Goal: Book appointment/travel/reservation

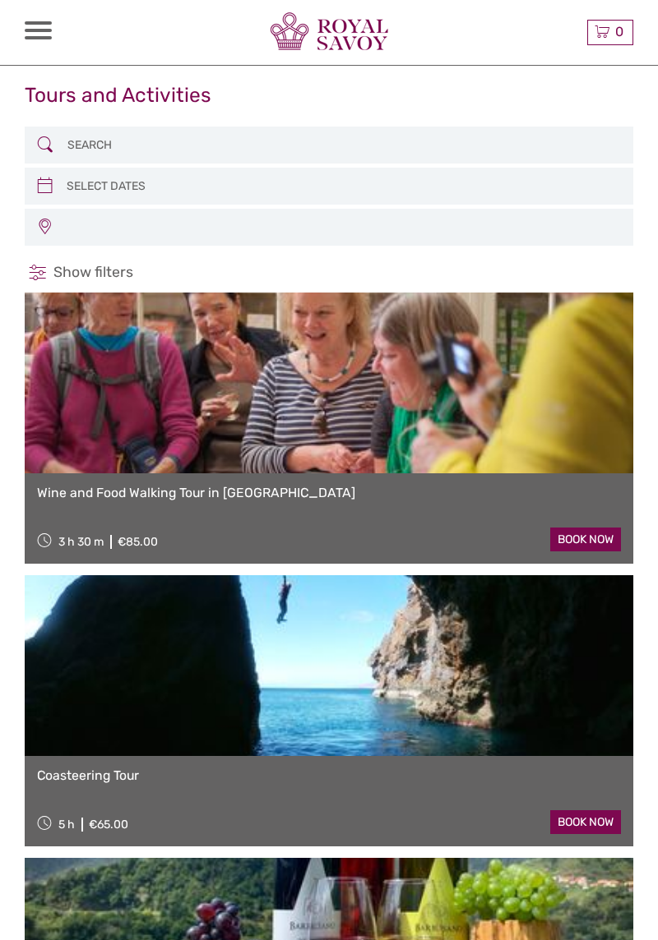
select select
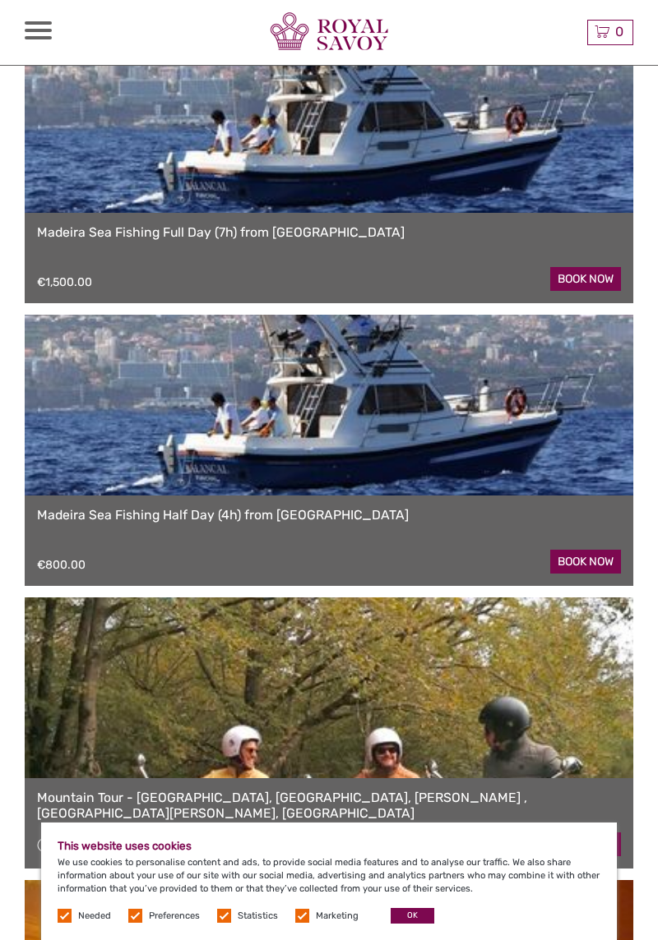
scroll to position [3376, 0]
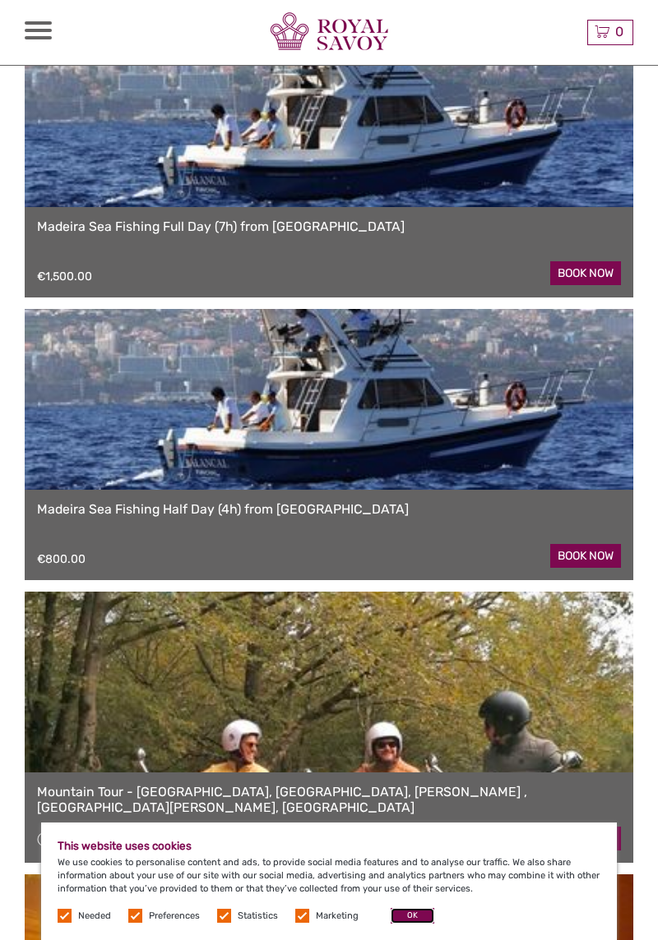
click at [412, 924] on button "OK" at bounding box center [412, 916] width 44 height 16
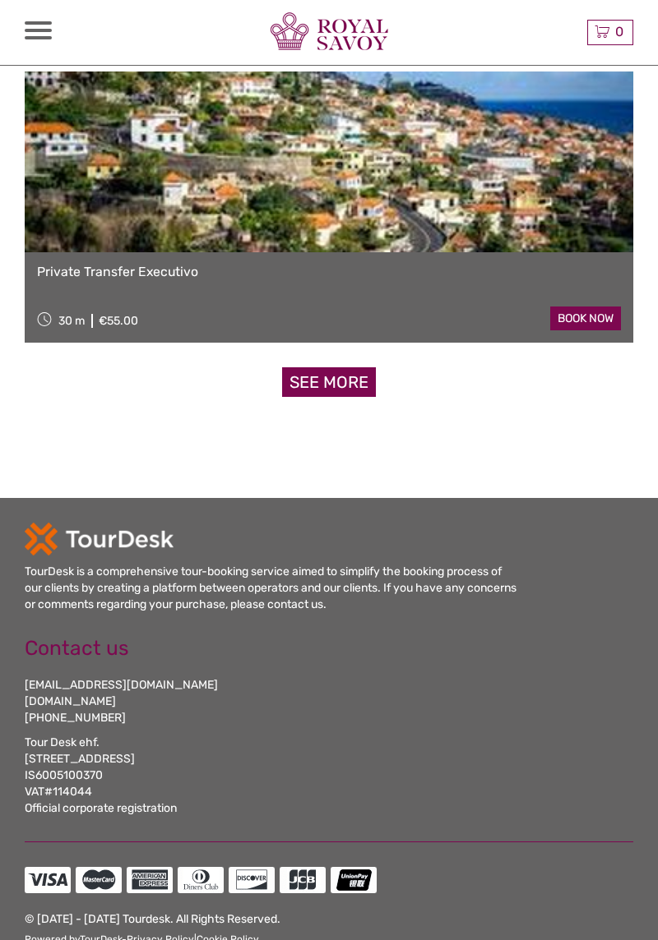
scroll to position [5059, 0]
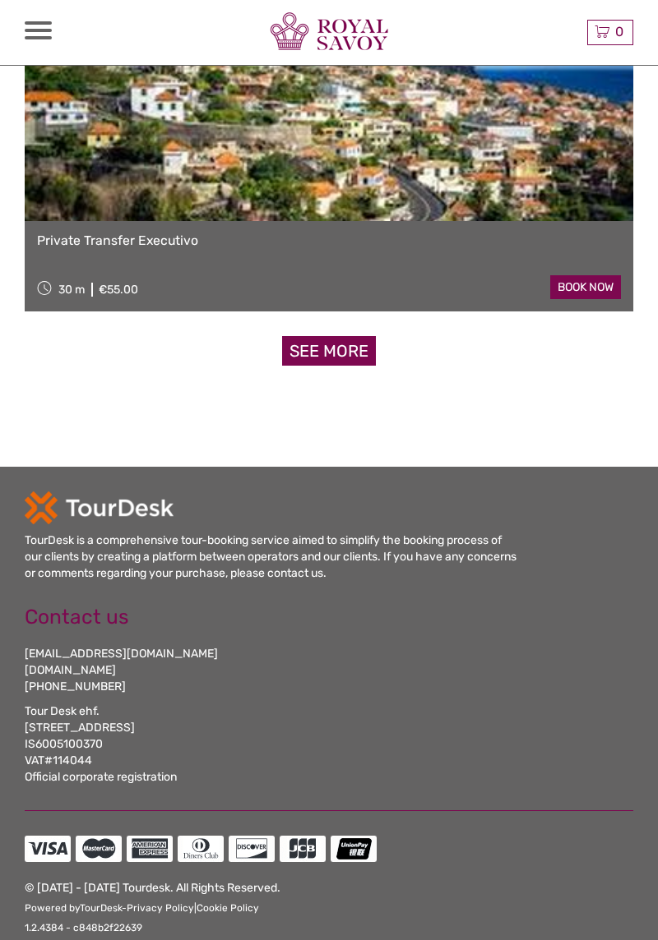
click at [485, 506] on div at bounding box center [329, 507] width 608 height 33
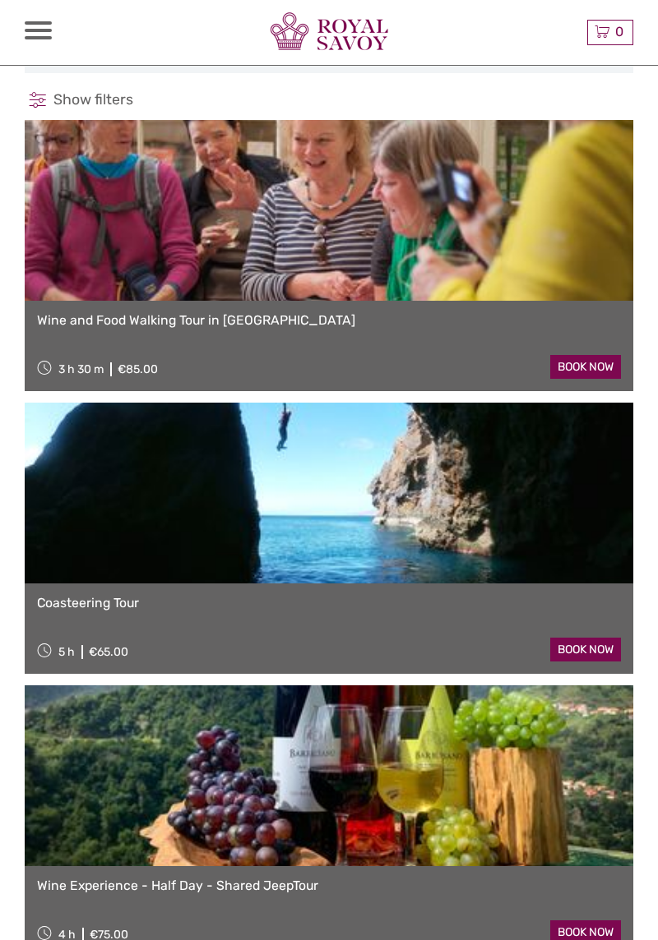
scroll to position [0, 0]
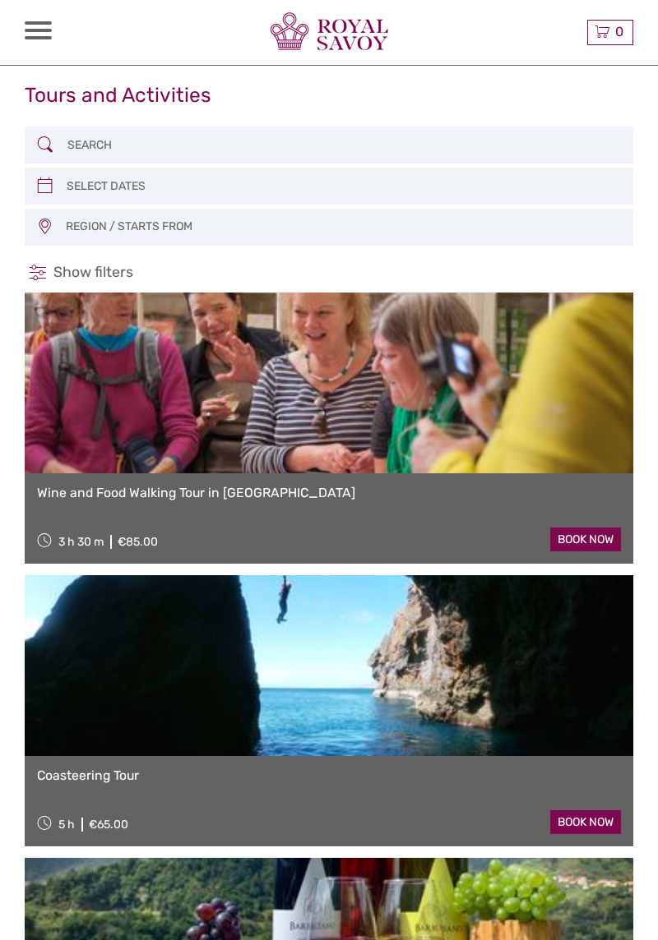
click at [49, 178] on icon at bounding box center [45, 185] width 16 height 25
type input "04/10/2025"
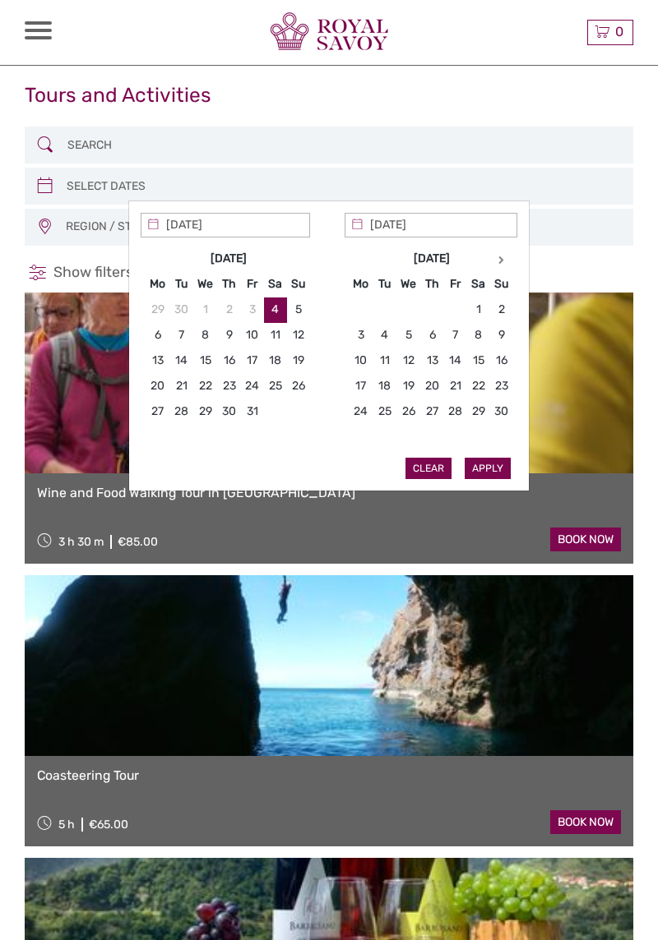
click at [490, 261] on th at bounding box center [501, 259] width 23 height 25
click at [498, 256] on icon at bounding box center [501, 260] width 6 height 8
click at [503, 248] on th at bounding box center [501, 259] width 23 height 25
click at [501, 251] on th at bounding box center [501, 259] width 23 height 25
type input "18/03/2026"
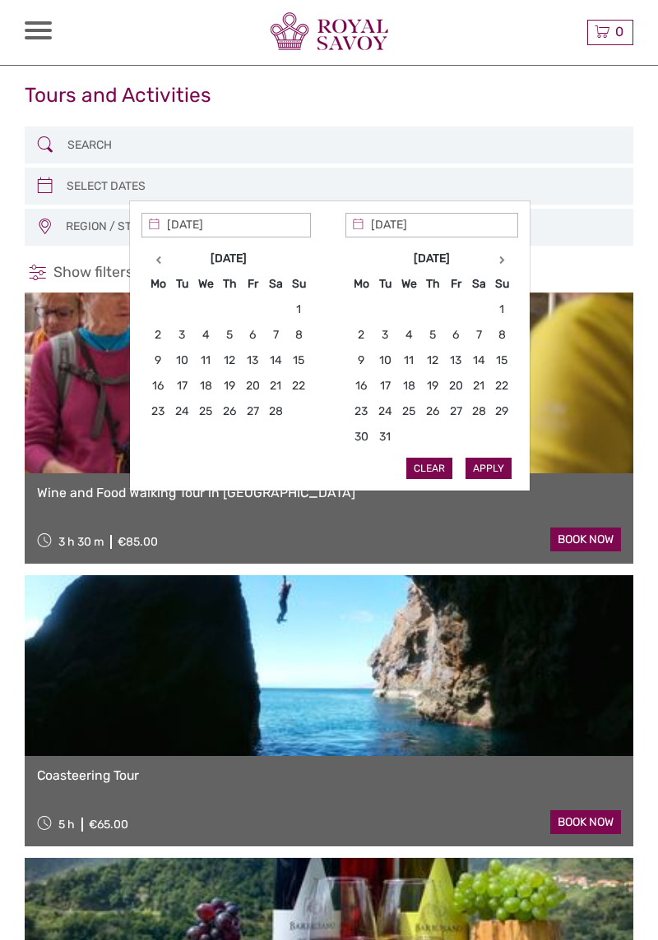
type input "18/03/2026"
type input "21/03/2026"
click at [479, 462] on button "Apply" at bounding box center [488, 468] width 46 height 21
type input "18/03/2026 - 21/03/2026"
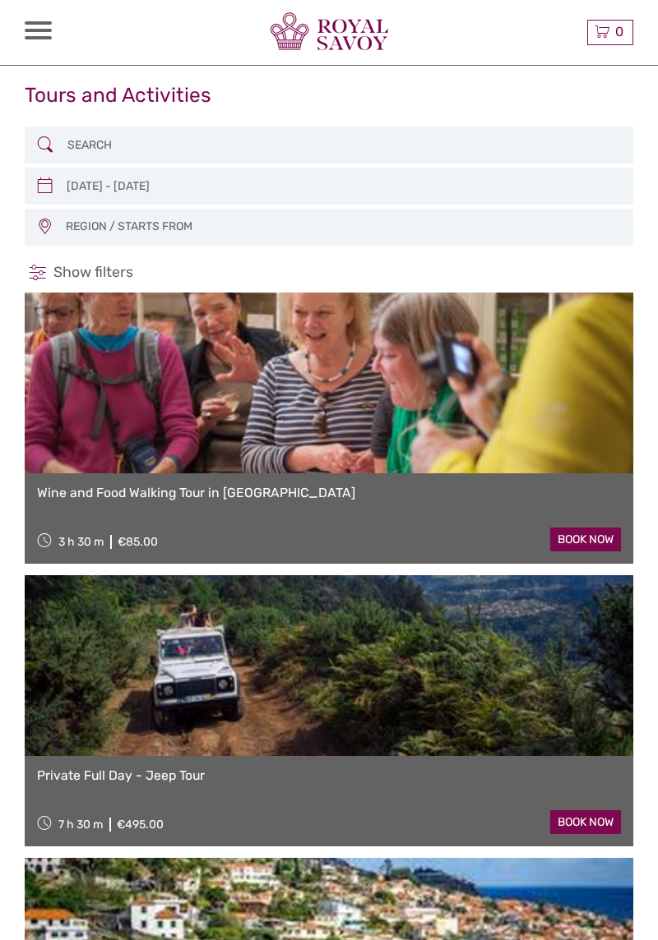
click at [62, 137] on input "search" at bounding box center [327, 145] width 533 height 27
click at [64, 224] on span "REGION / STARTS FROM" at bounding box center [341, 227] width 566 height 26
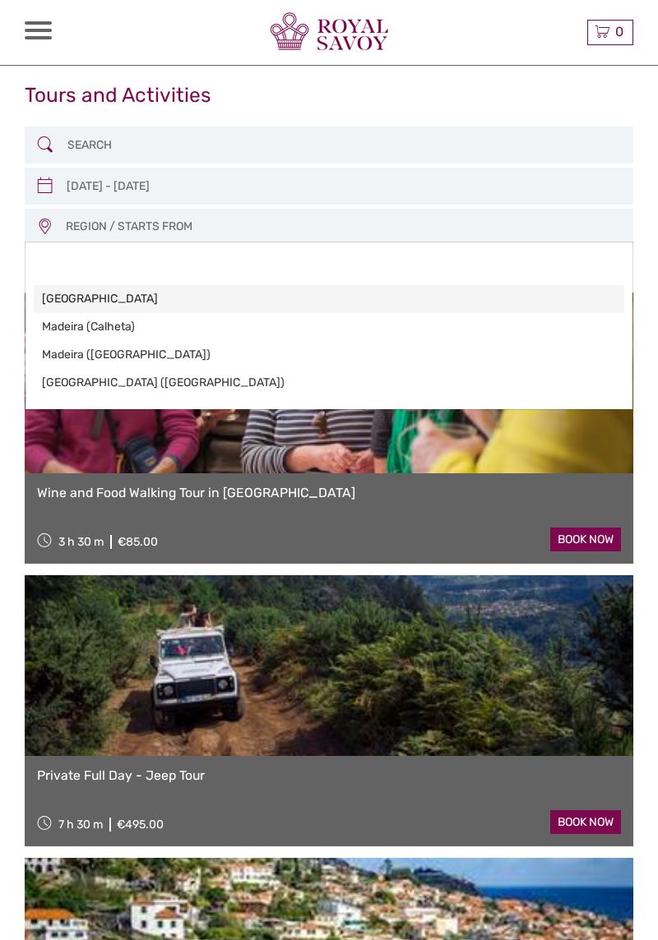
click at [67, 291] on span "[GEOGRAPHIC_DATA]" at bounding box center [315, 299] width 546 height 16
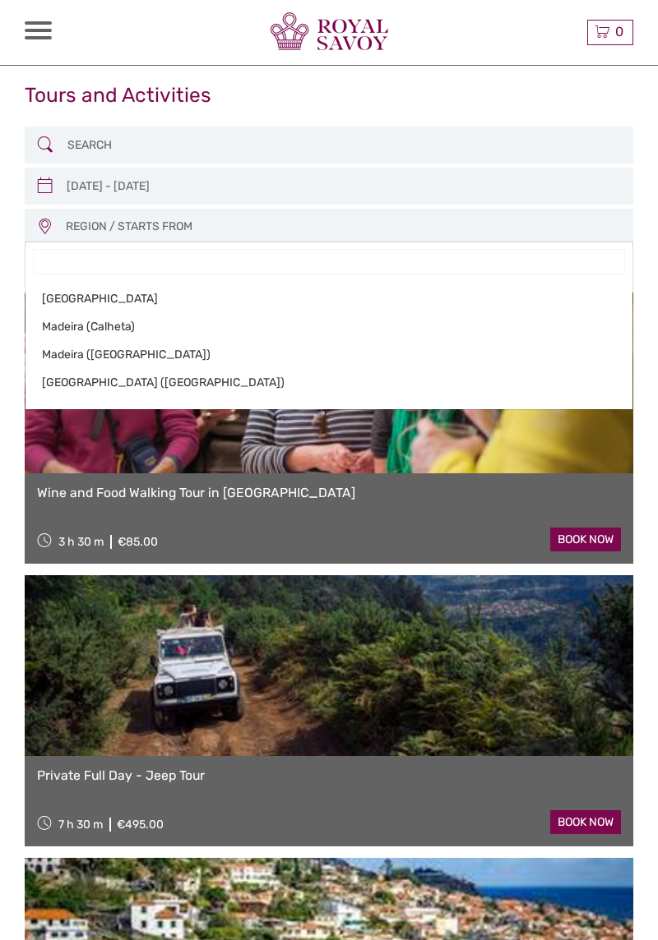
select select "[GEOGRAPHIC_DATA]"
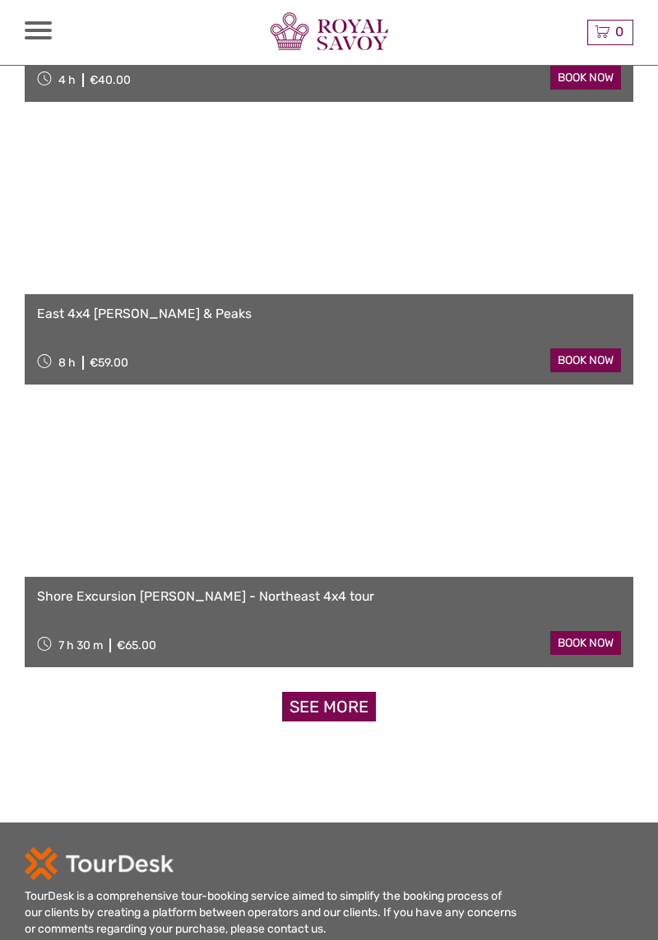
scroll to position [4707, 0]
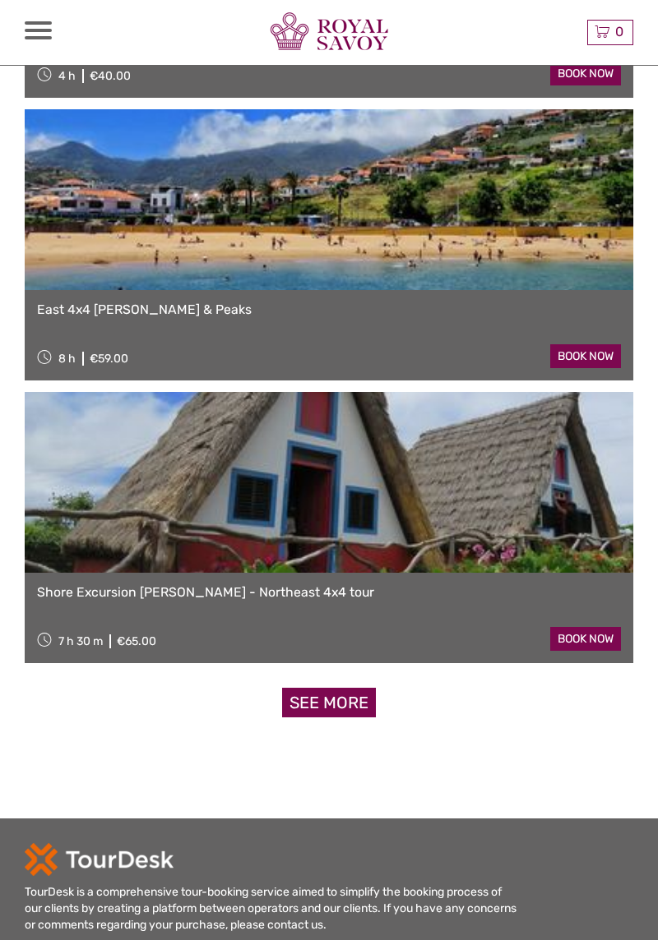
click at [317, 708] on link "See more" at bounding box center [329, 703] width 94 height 30
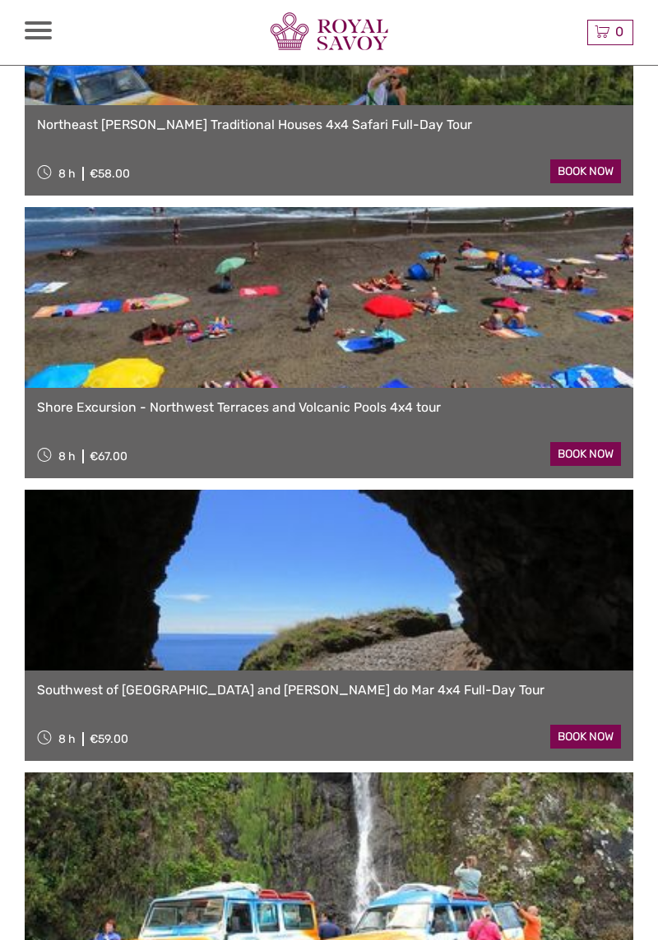
scroll to position [1218, 0]
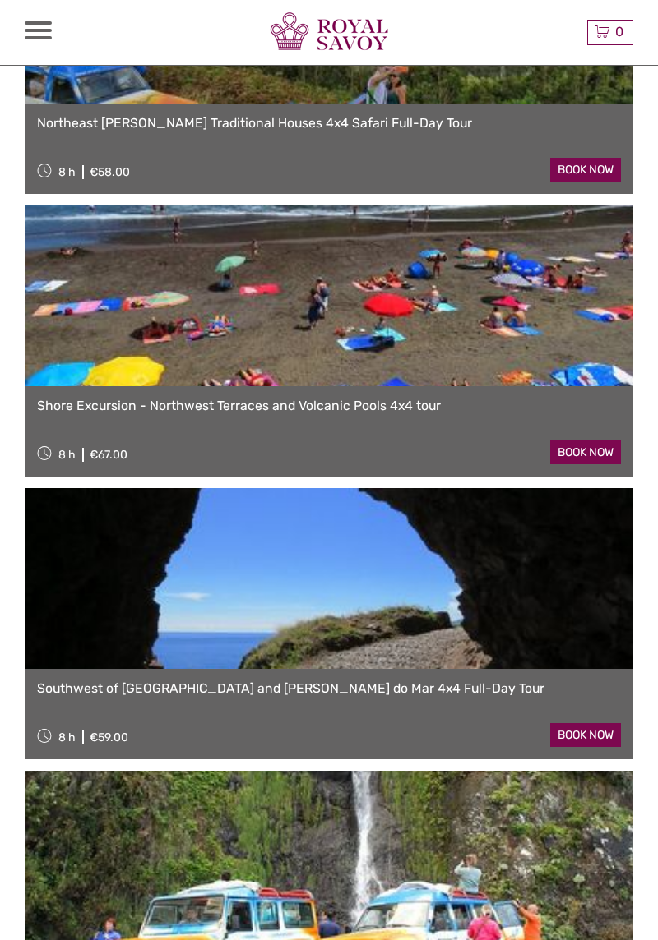
click at [390, 614] on link at bounding box center [329, 578] width 608 height 181
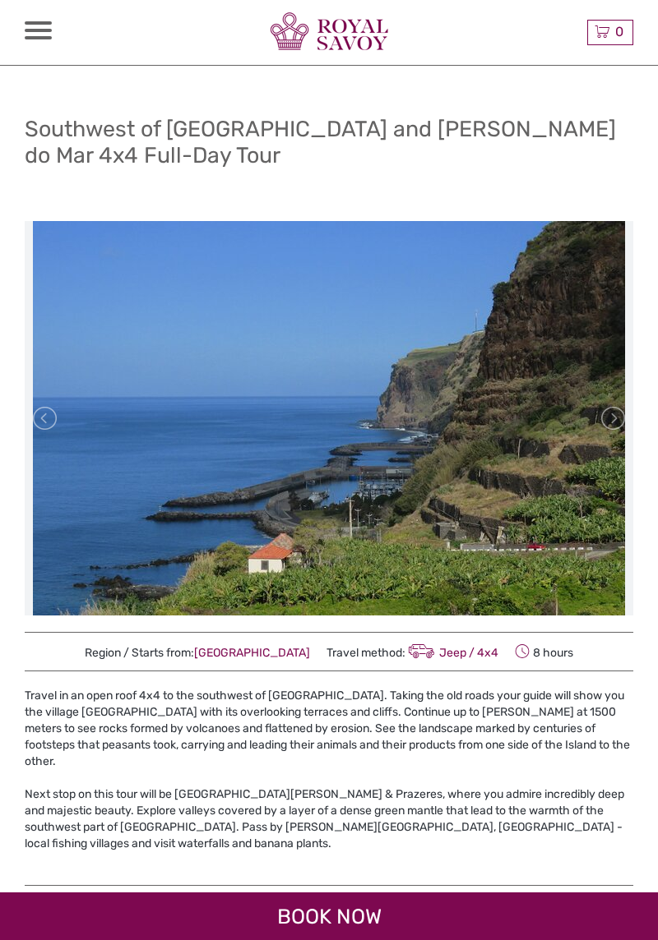
click at [602, 422] on link at bounding box center [611, 418] width 26 height 26
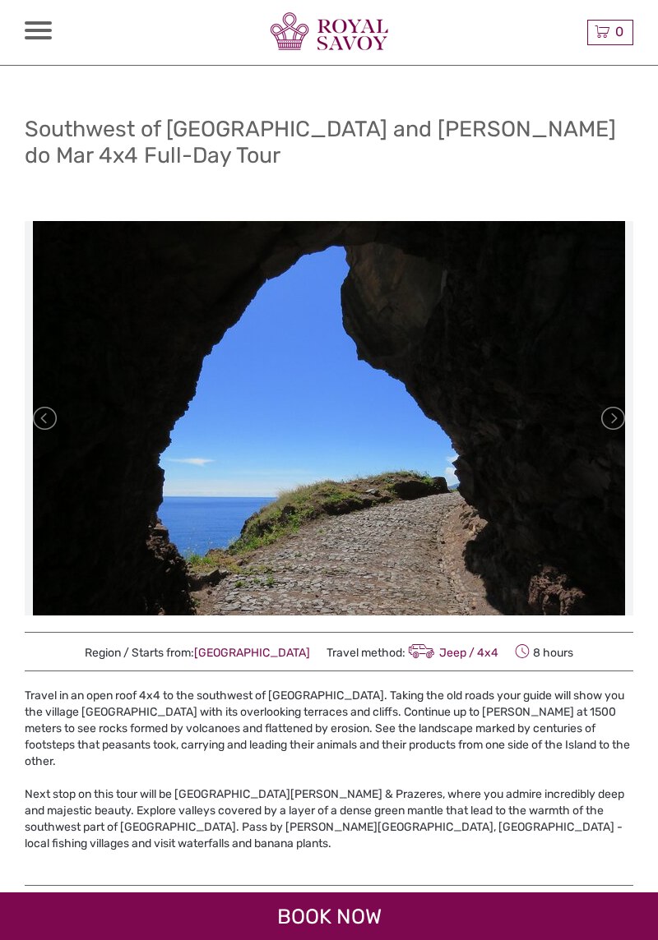
click at [608, 421] on link at bounding box center [611, 418] width 26 height 26
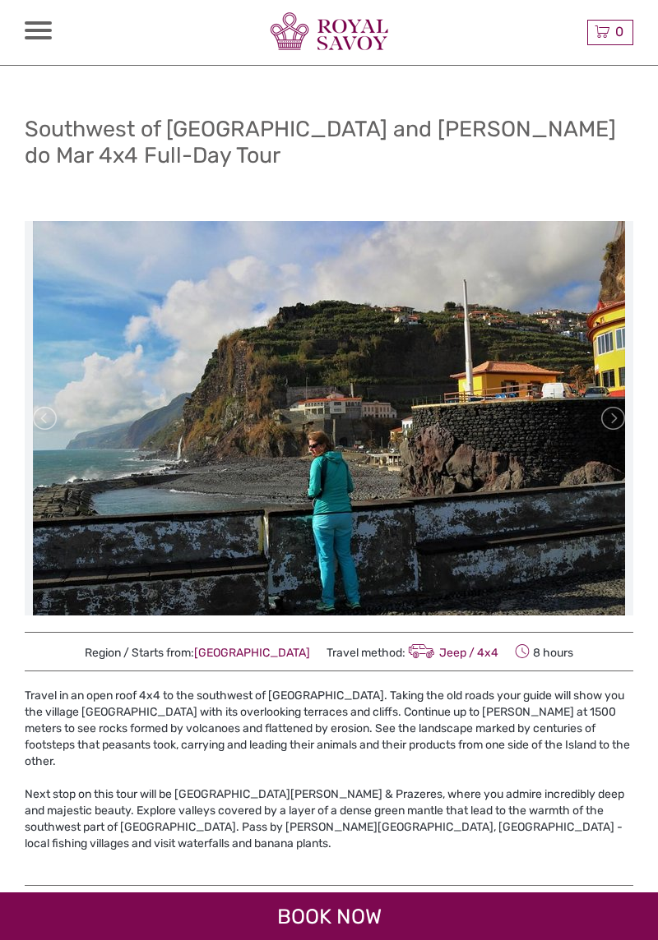
click at [609, 413] on link at bounding box center [611, 418] width 26 height 26
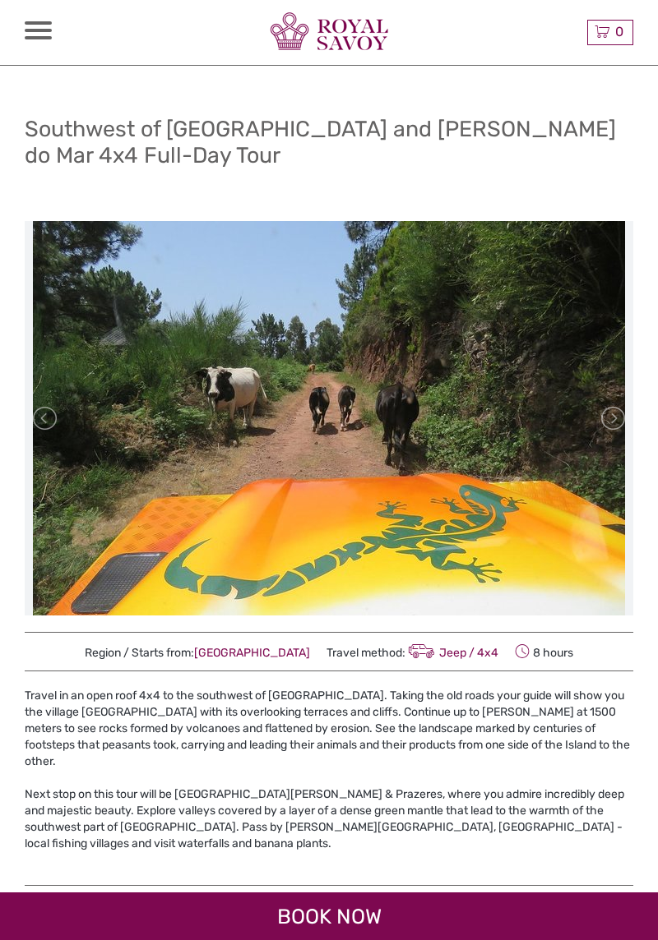
click at [611, 418] on link at bounding box center [611, 418] width 26 height 26
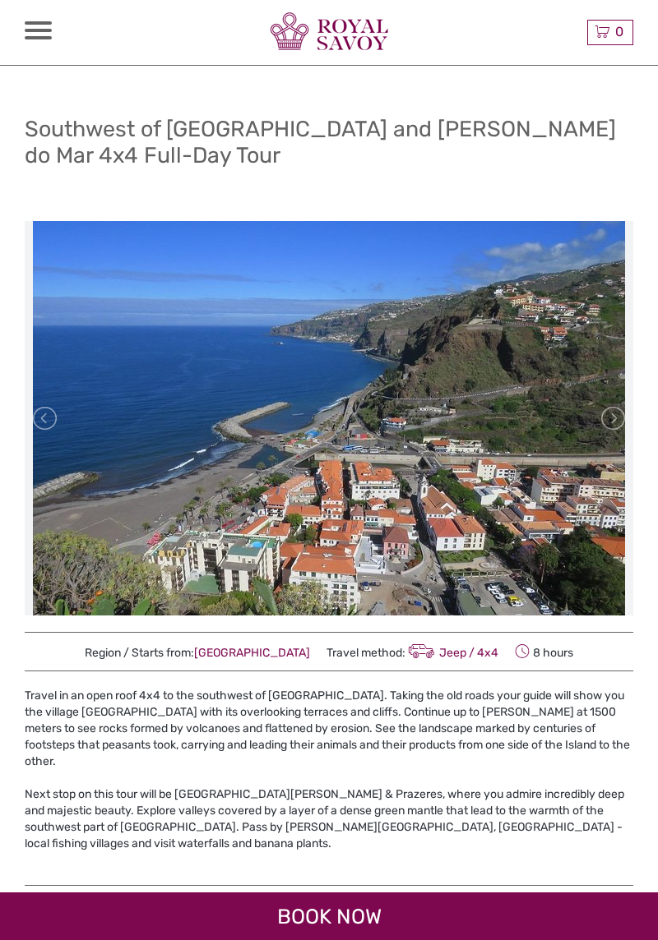
click at [611, 421] on link at bounding box center [611, 418] width 26 height 26
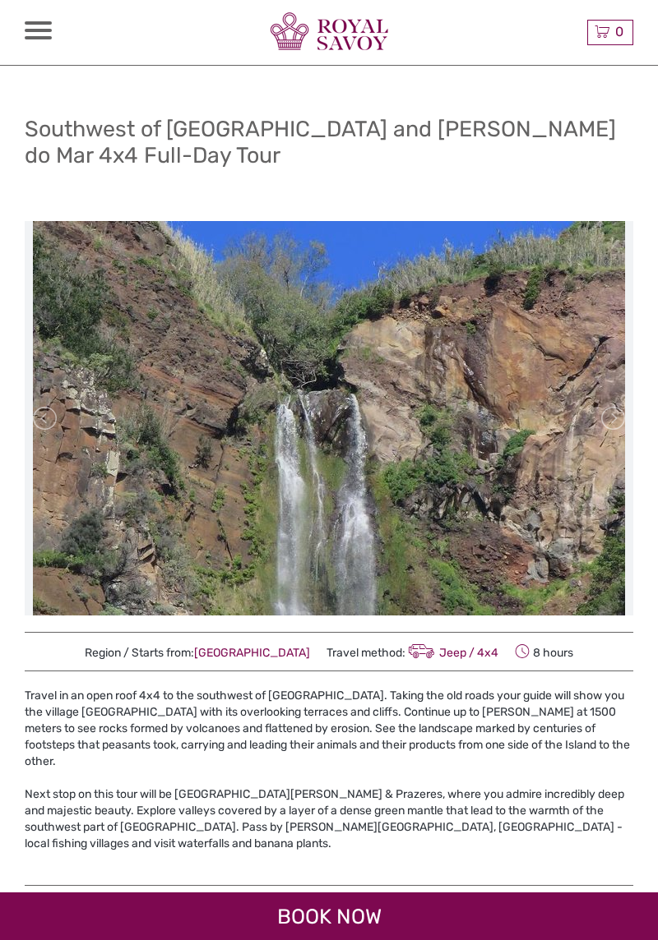
click at [605, 418] on link at bounding box center [611, 418] width 26 height 26
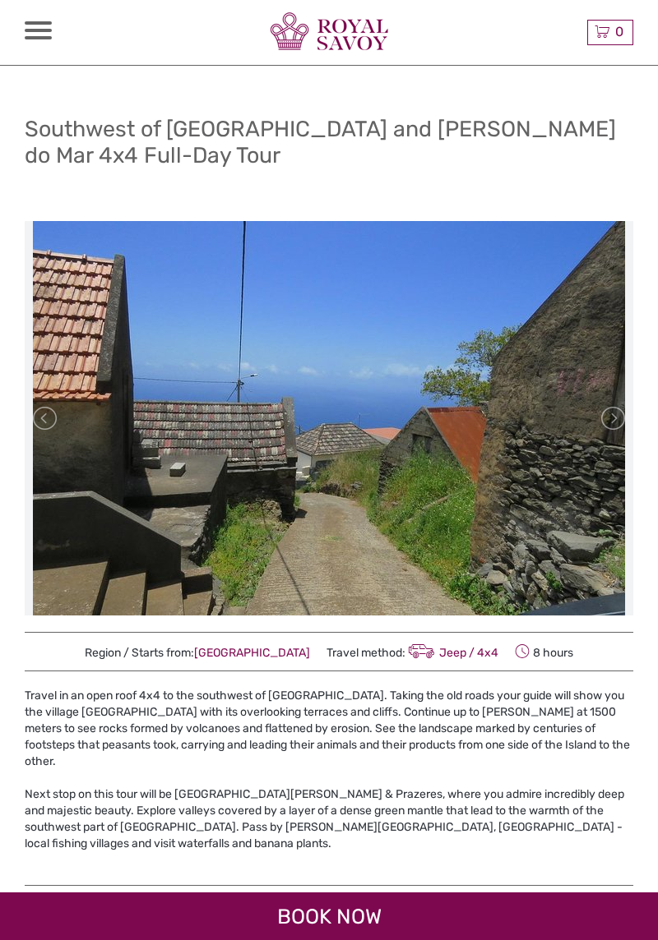
click at [605, 414] on link at bounding box center [611, 418] width 26 height 26
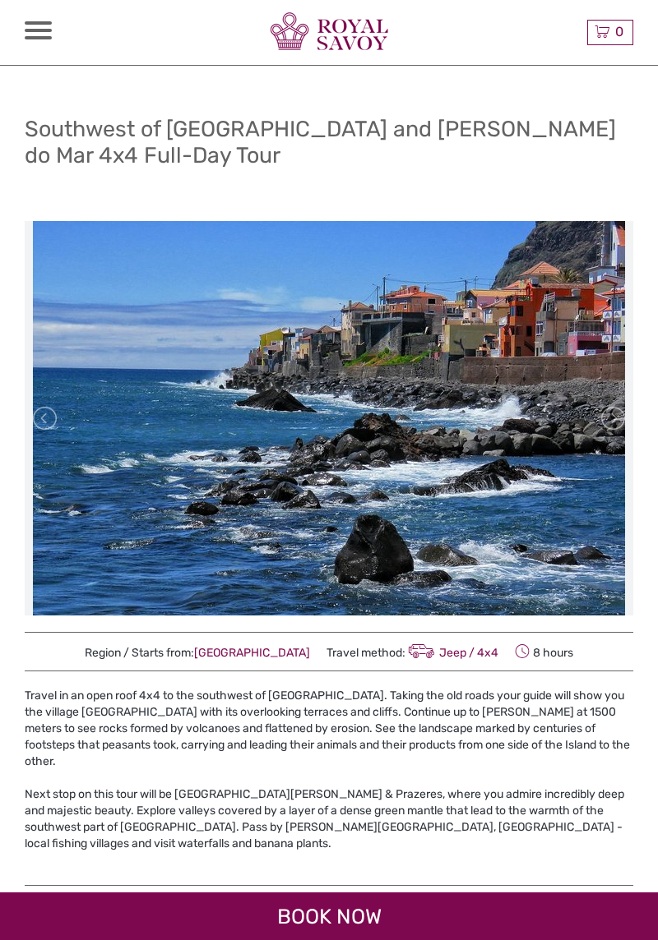
click at [603, 405] on link at bounding box center [611, 418] width 26 height 26
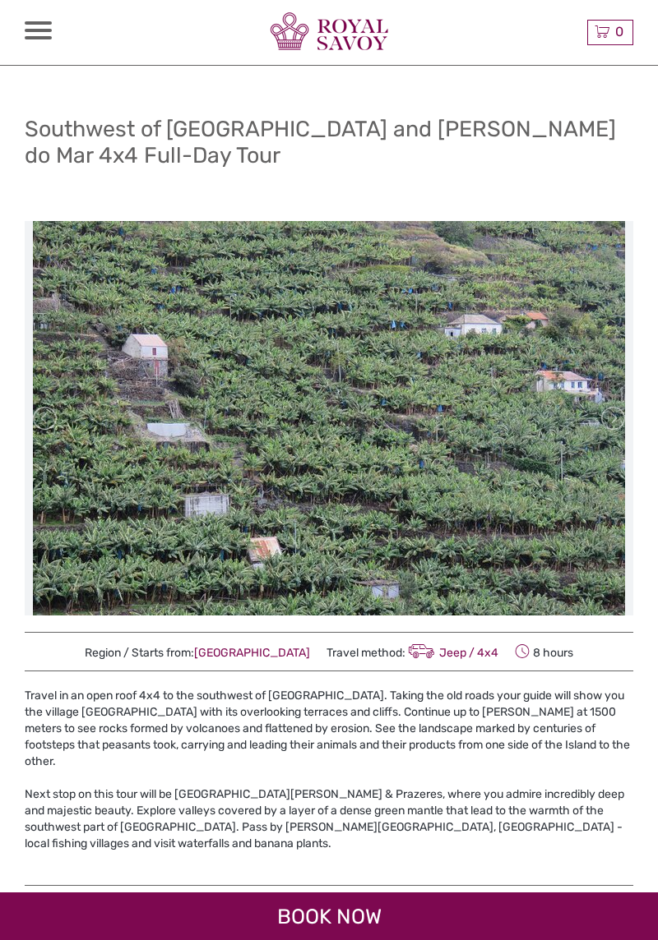
click at [602, 413] on link at bounding box center [611, 418] width 26 height 26
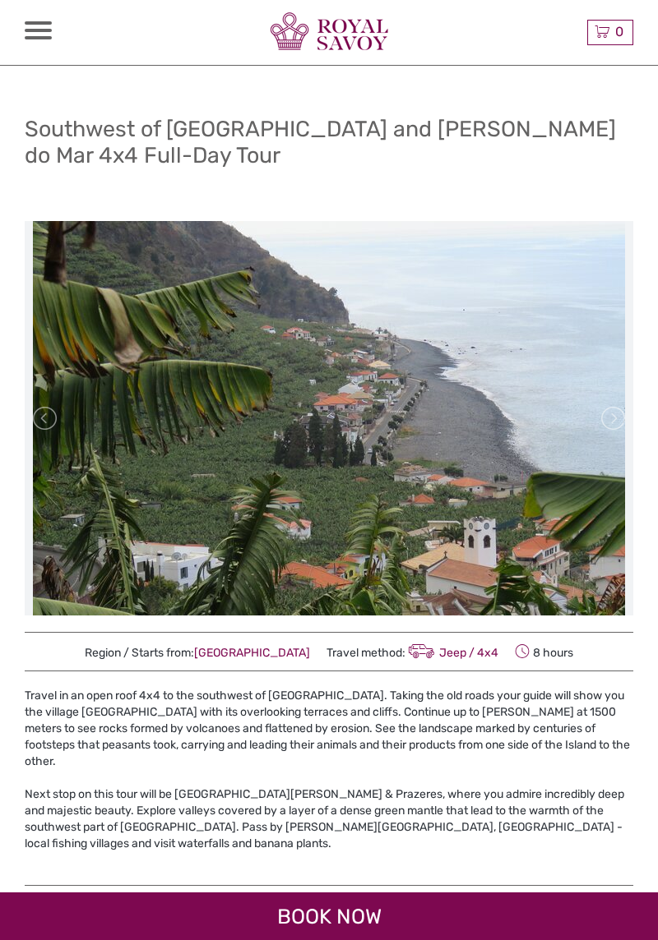
click at [614, 413] on link at bounding box center [611, 418] width 26 height 26
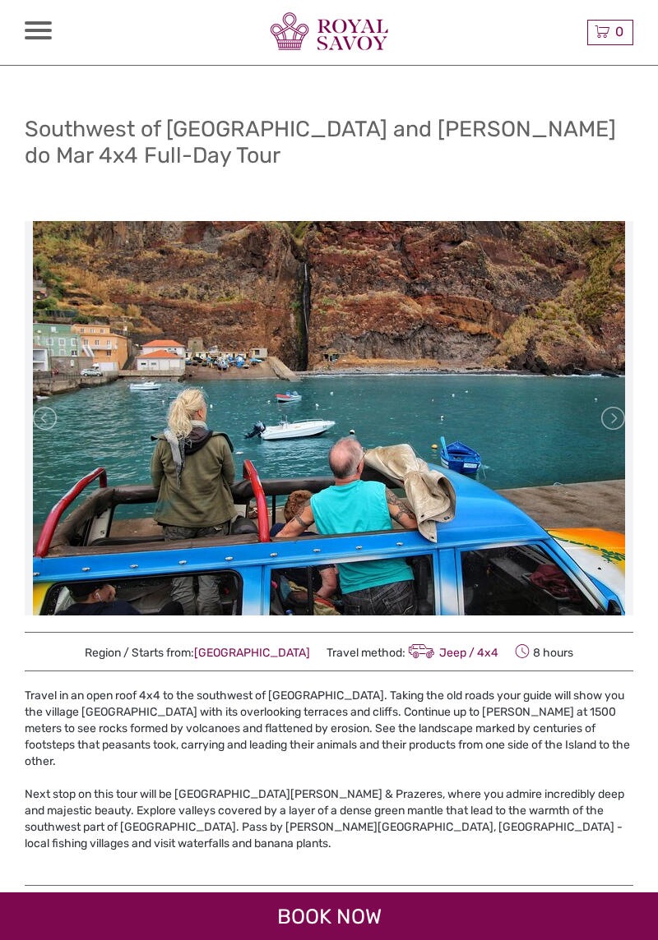
click at [604, 408] on link at bounding box center [611, 418] width 26 height 26
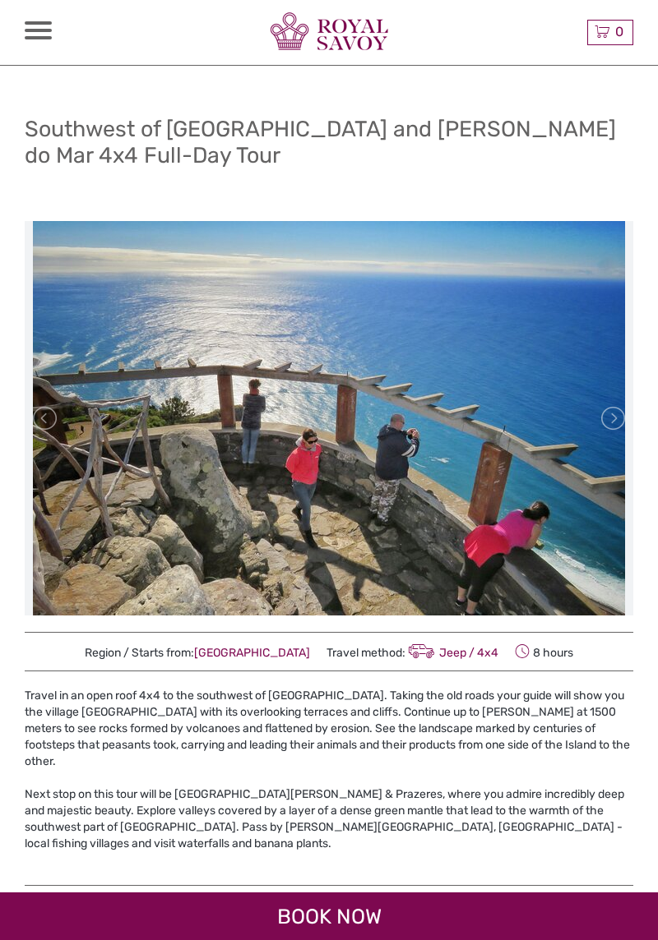
click at [605, 416] on link at bounding box center [611, 418] width 26 height 26
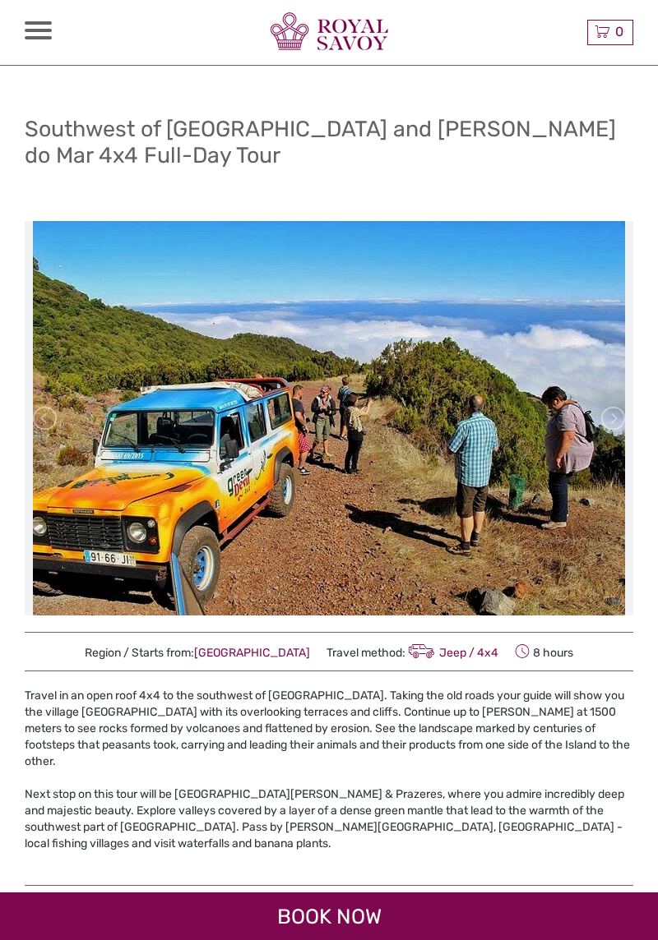
click at [608, 413] on link at bounding box center [611, 418] width 26 height 26
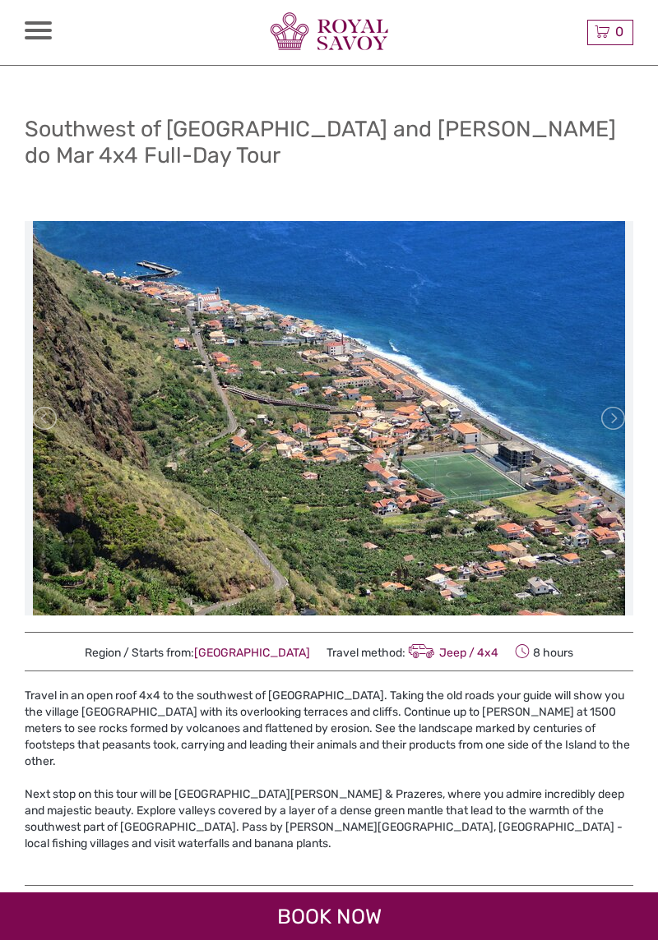
click at [613, 413] on link at bounding box center [611, 418] width 26 height 26
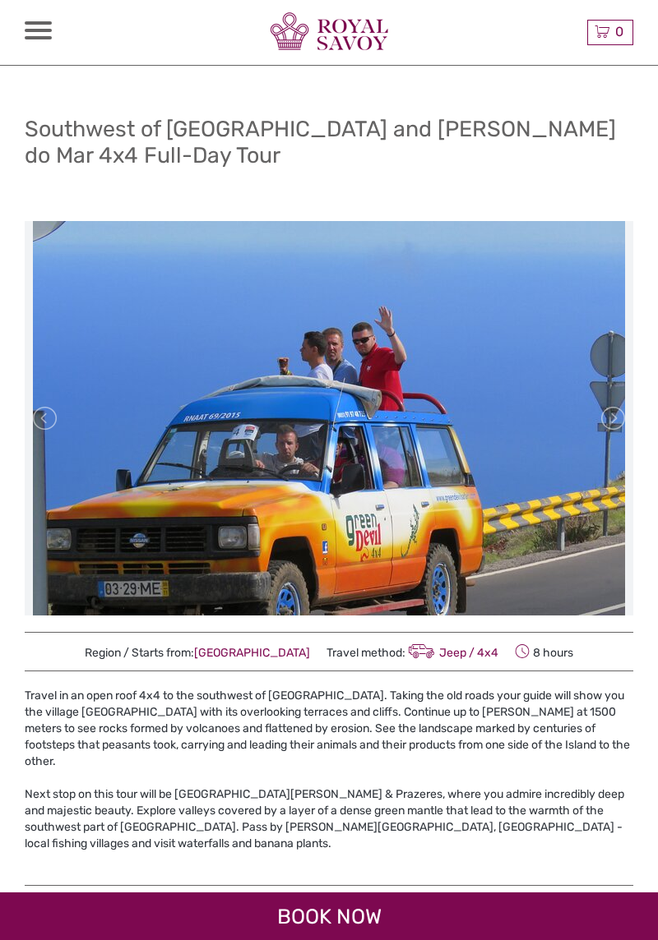
click at [613, 409] on link at bounding box center [611, 418] width 26 height 26
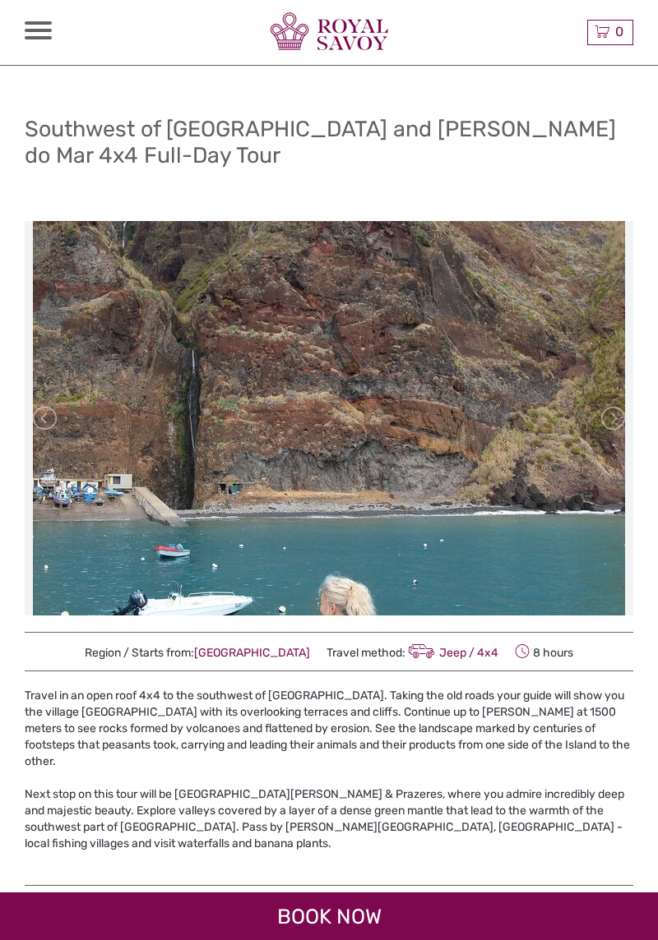
click at [602, 418] on link at bounding box center [611, 418] width 26 height 26
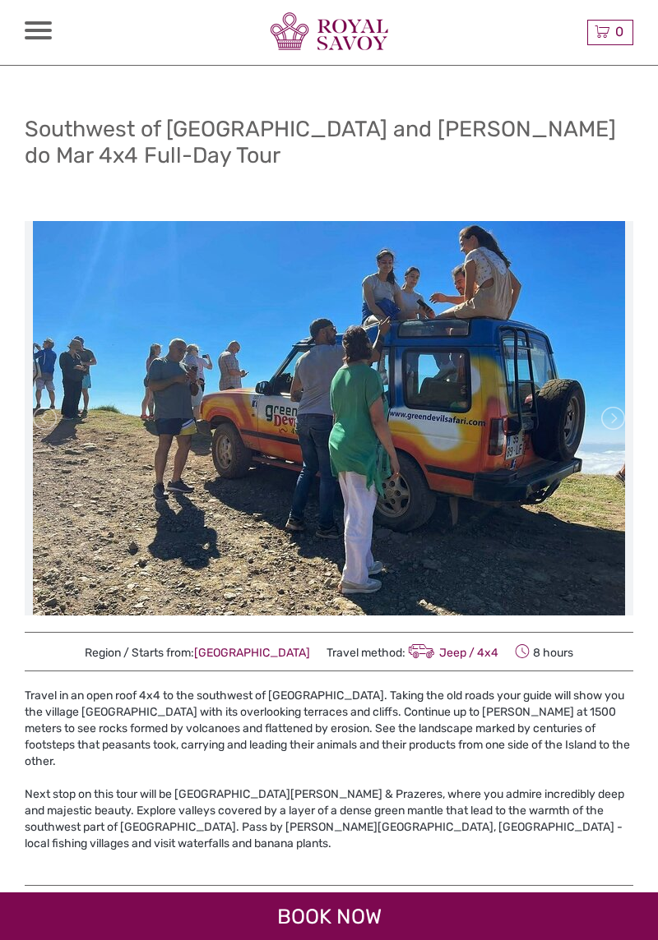
click at [605, 416] on link at bounding box center [611, 418] width 26 height 26
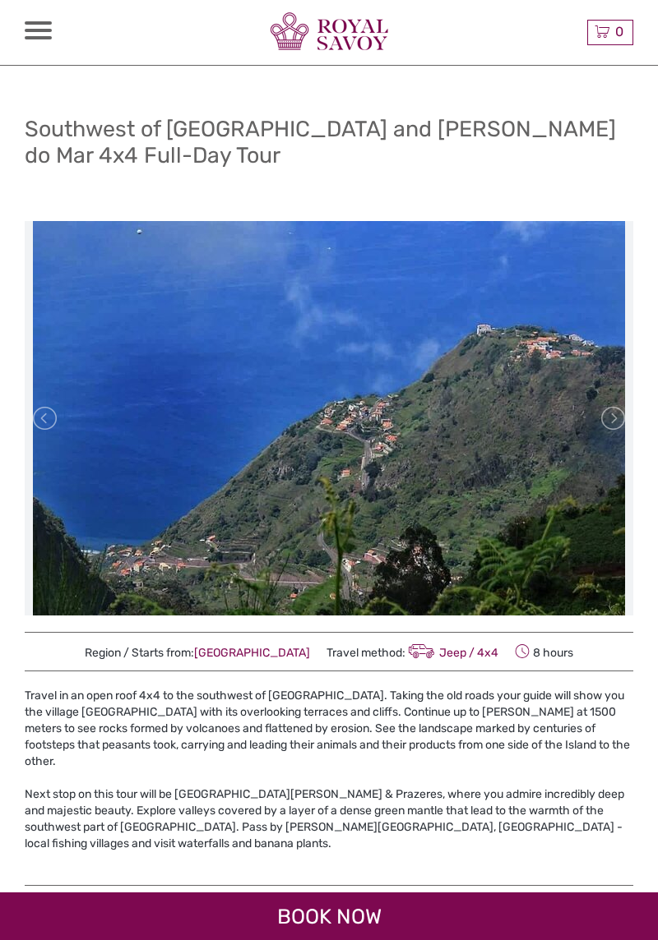
click at [58, 418] on link at bounding box center [46, 418] width 26 height 26
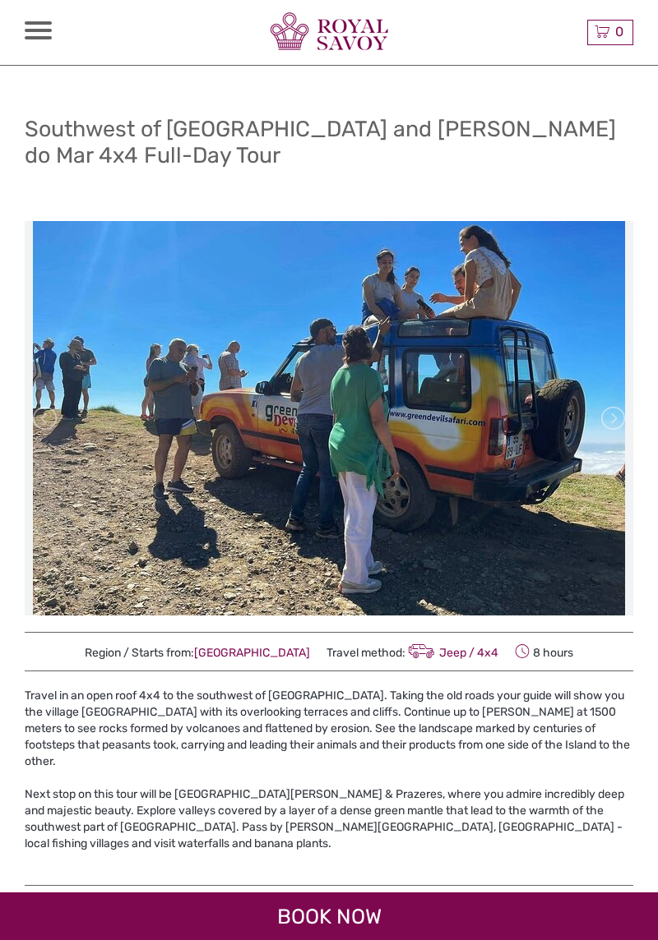
click at [615, 409] on link at bounding box center [611, 418] width 26 height 26
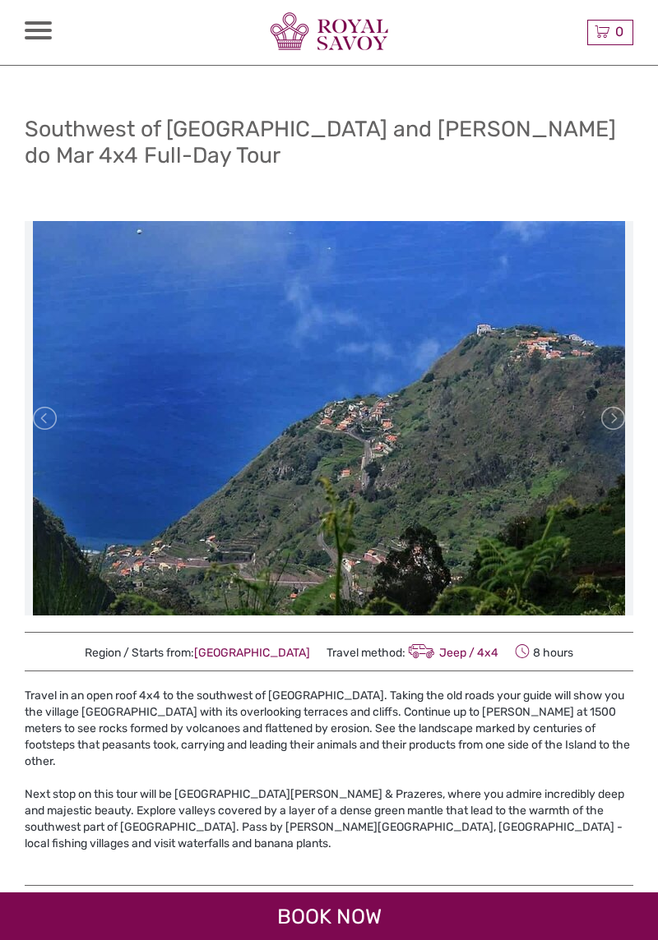
click at [600, 409] on link at bounding box center [611, 418] width 26 height 26
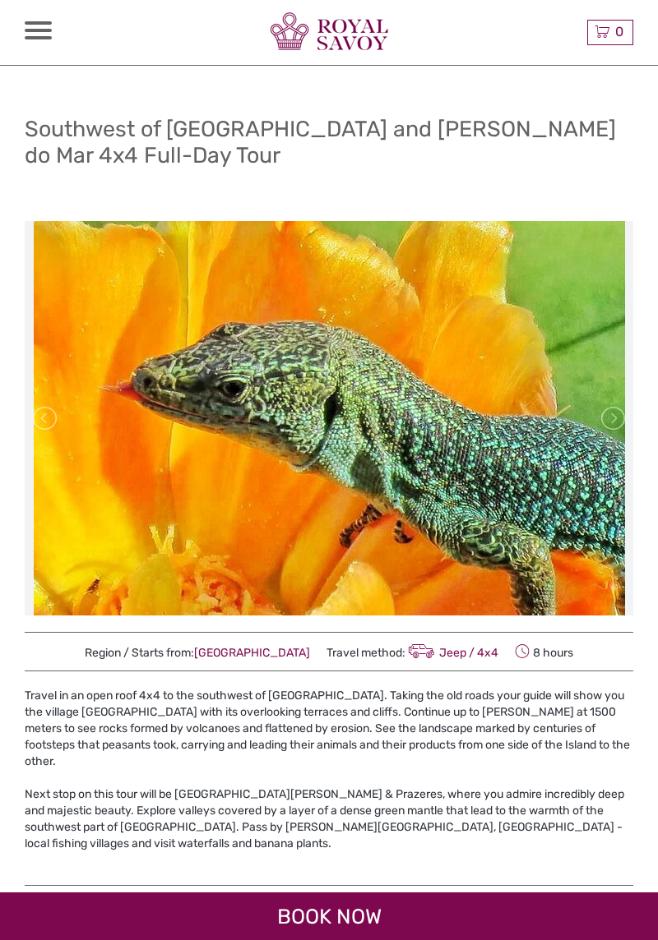
click at [599, 415] on link at bounding box center [611, 418] width 26 height 26
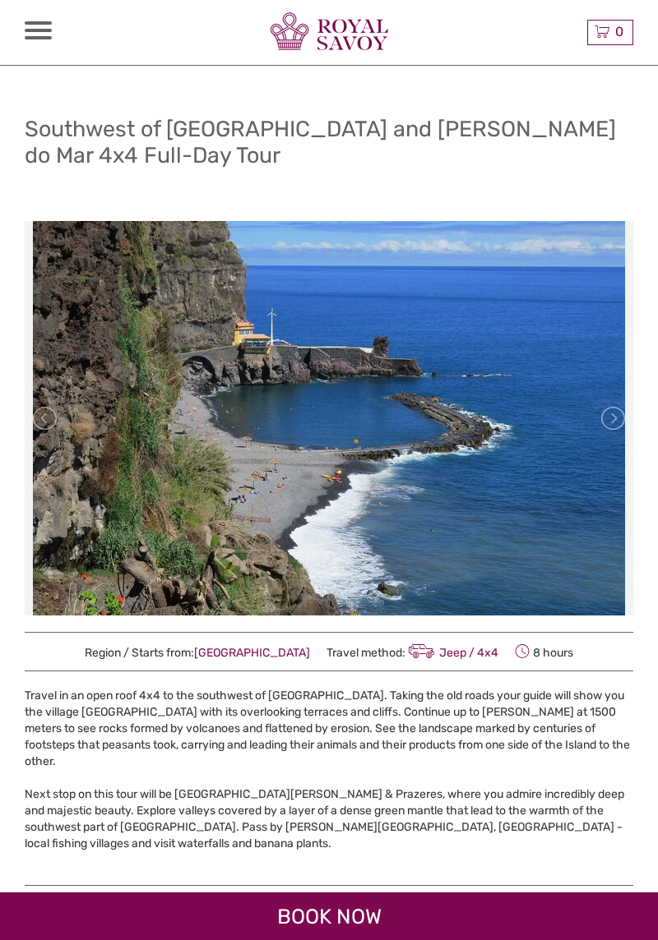
click at [598, 408] on link at bounding box center [611, 418] width 26 height 26
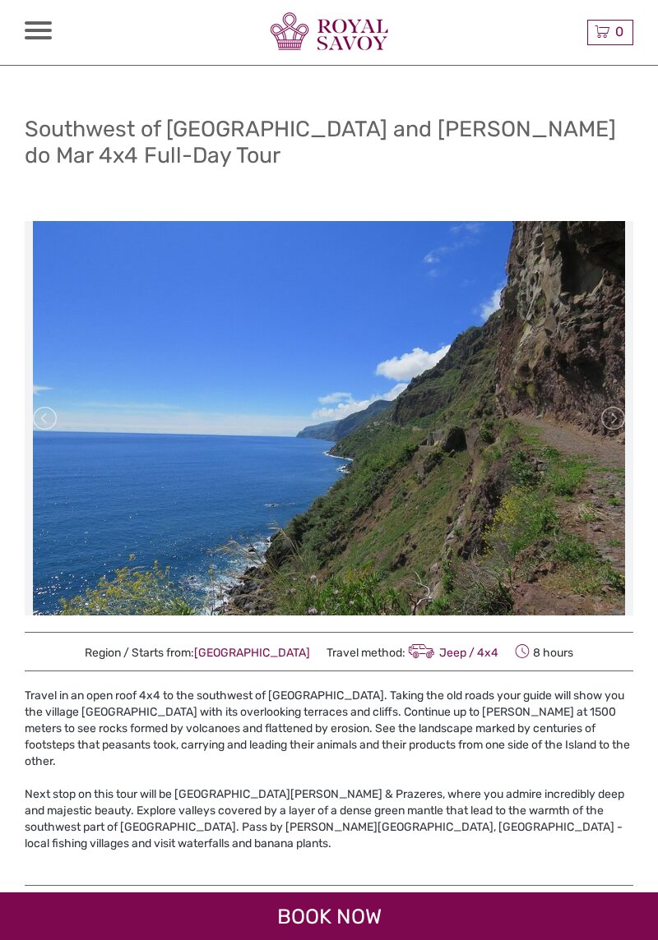
click at [604, 411] on link at bounding box center [611, 418] width 26 height 26
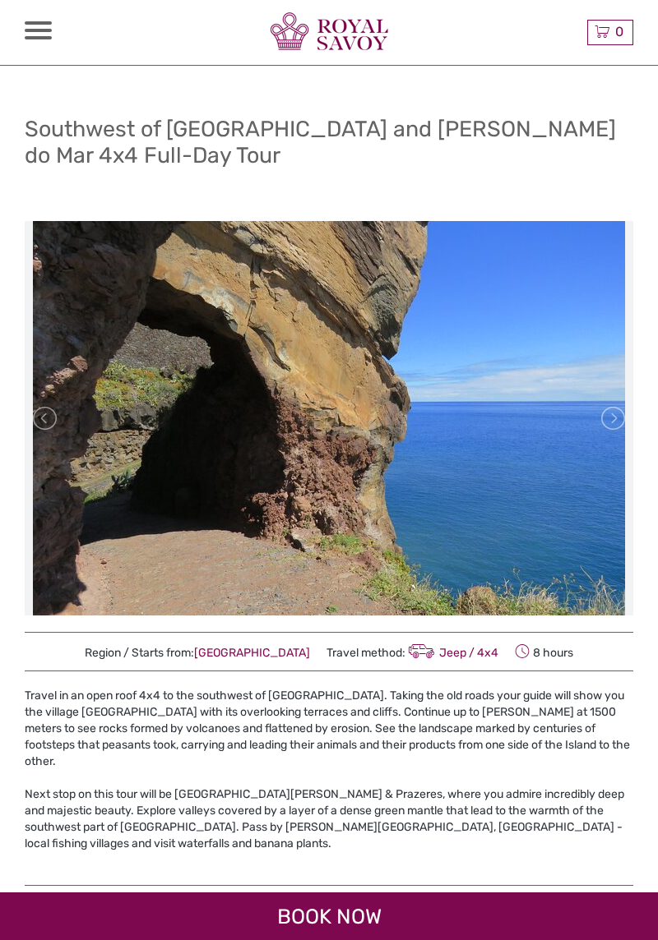
click at [604, 410] on link at bounding box center [611, 418] width 26 height 26
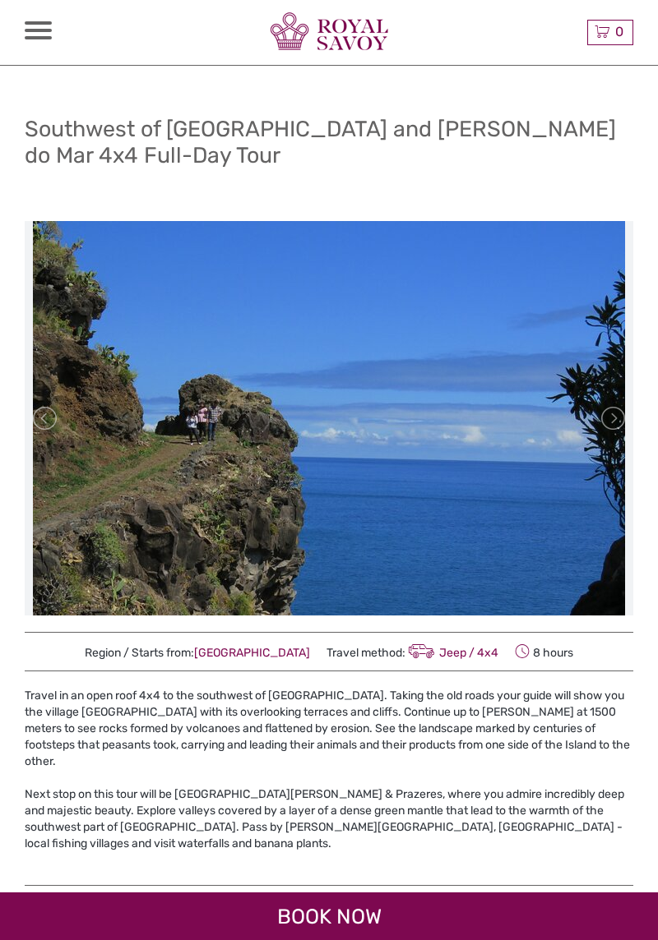
click at [606, 408] on link at bounding box center [611, 418] width 26 height 26
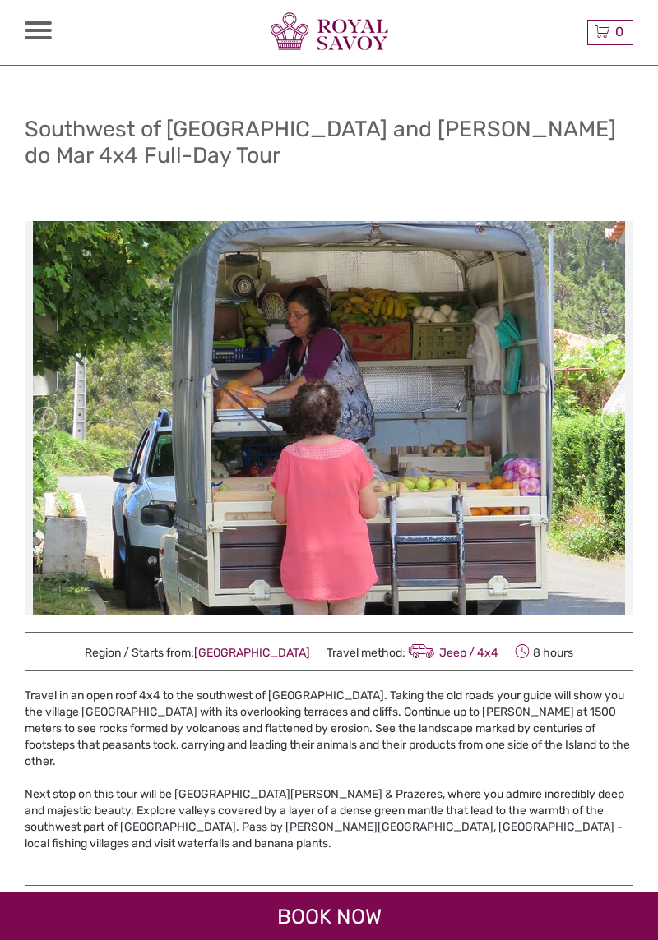
click at [603, 407] on link at bounding box center [611, 418] width 26 height 26
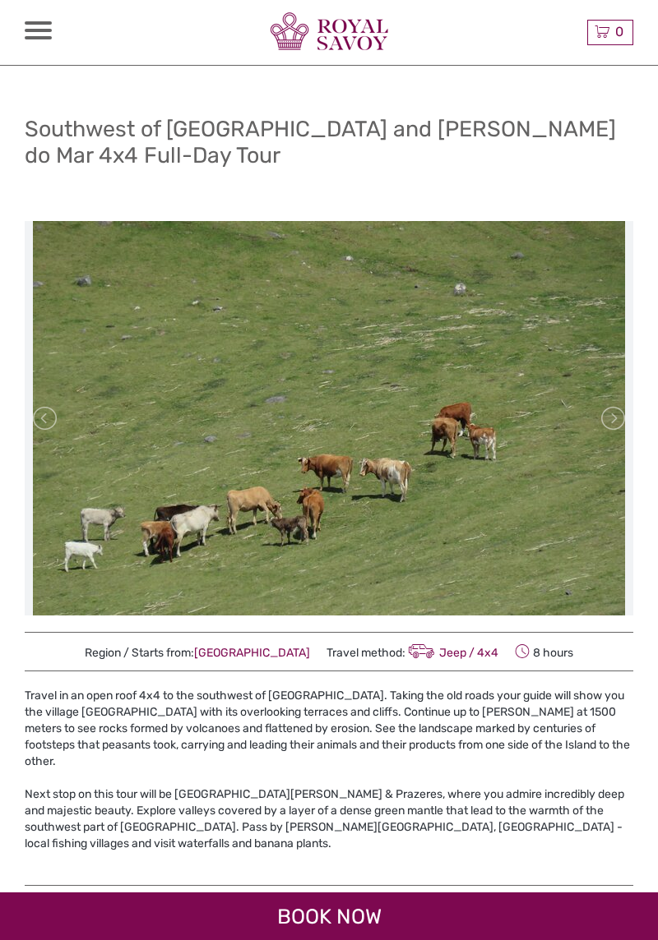
click at [607, 406] on link at bounding box center [611, 418] width 26 height 26
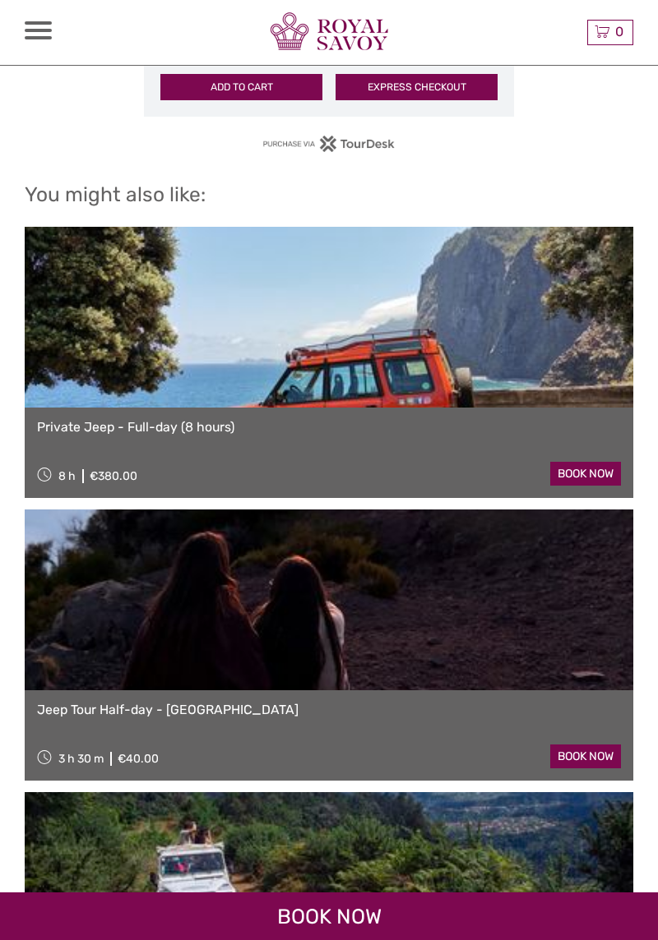
scroll to position [2702, 0]
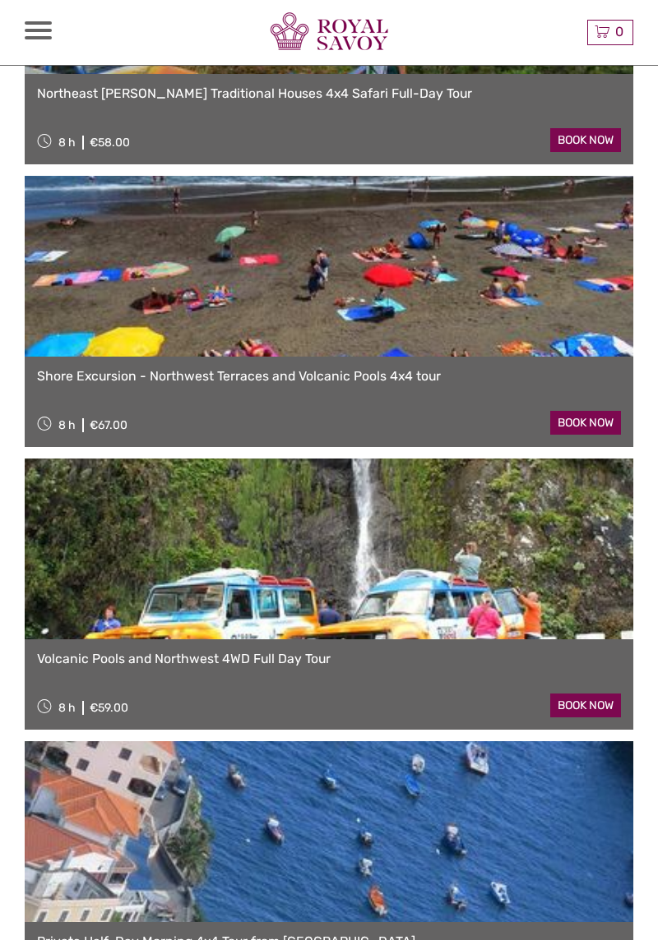
type input "[DATE] - [DATE]"
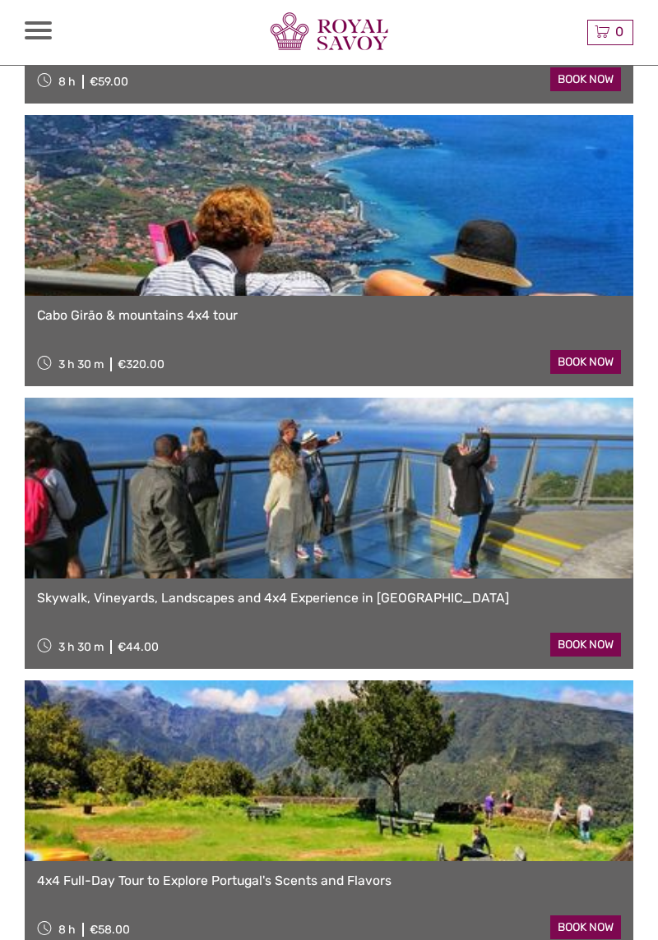
scroll to position [3288, 0]
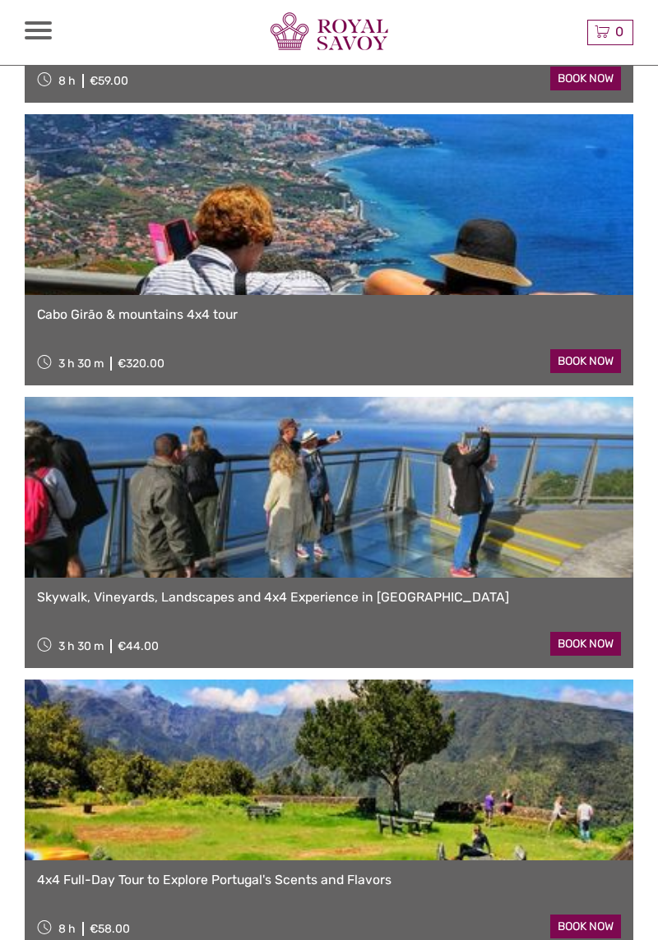
click at [331, 529] on link at bounding box center [329, 487] width 608 height 181
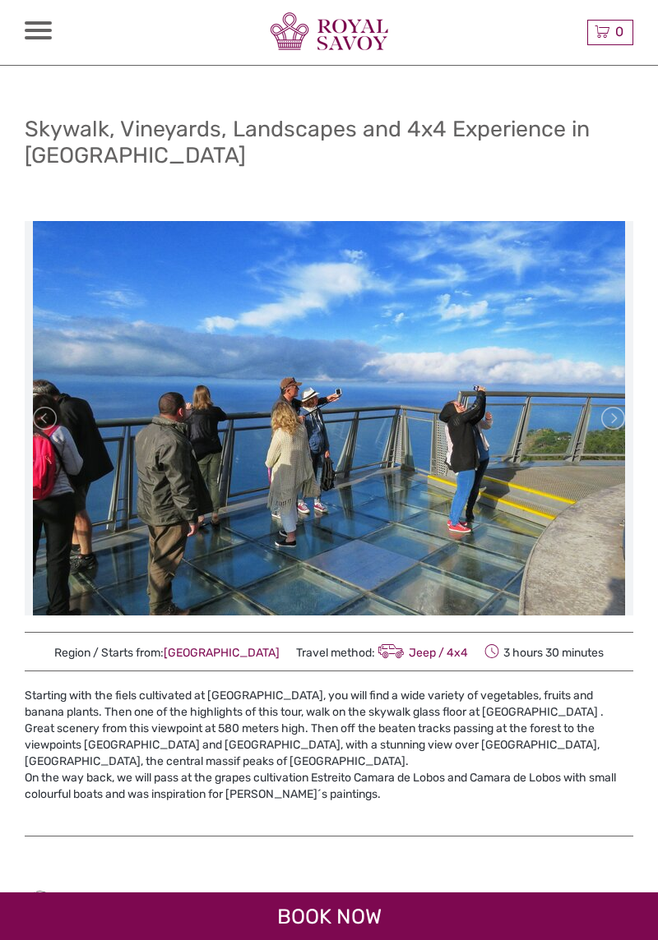
click at [614, 421] on link at bounding box center [611, 418] width 26 height 26
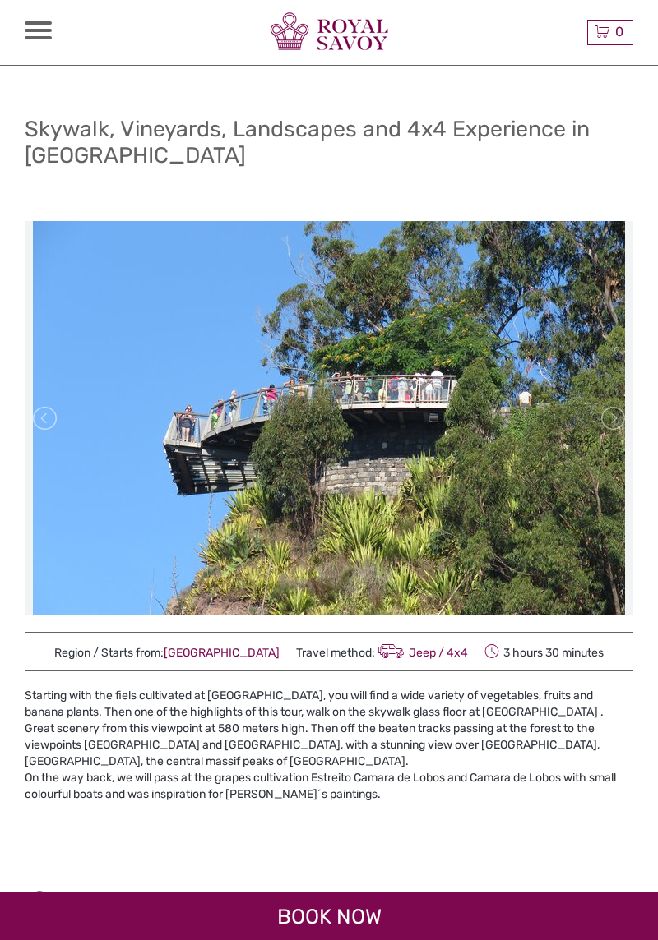
click at [602, 430] on link at bounding box center [611, 418] width 26 height 26
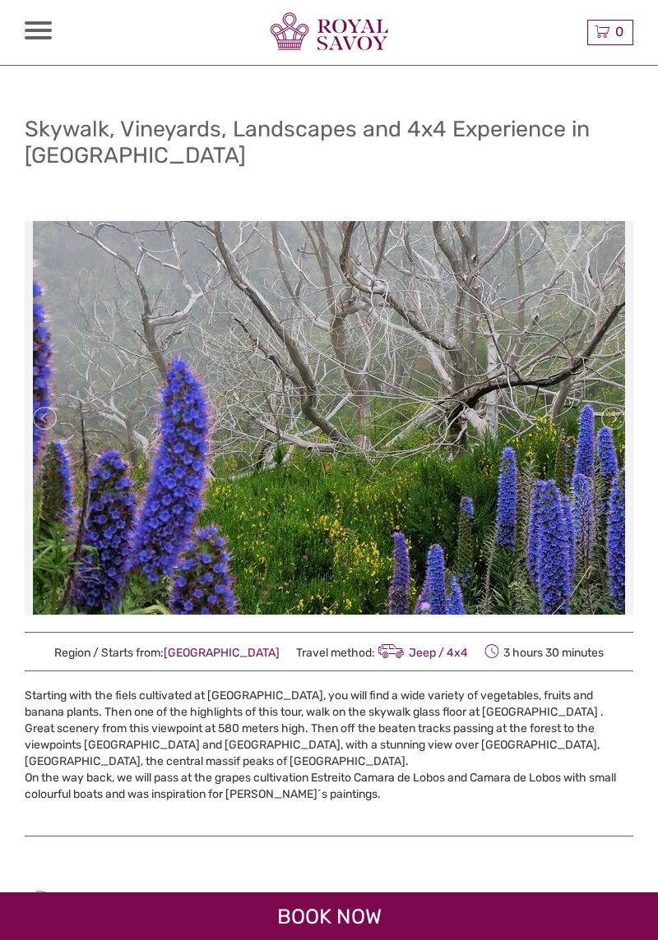
click at [605, 422] on link at bounding box center [611, 418] width 26 height 26
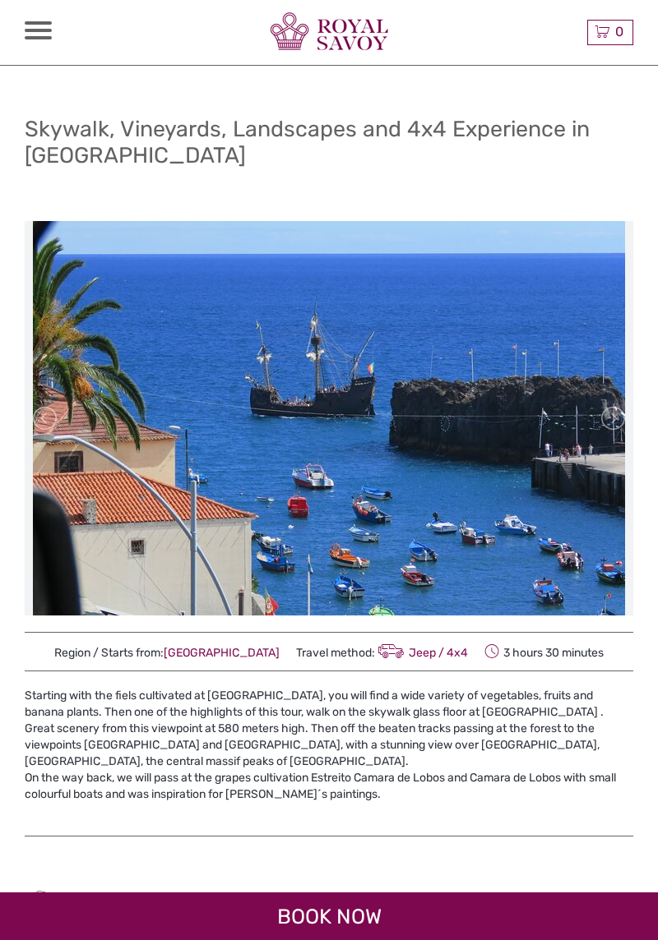
click at [612, 422] on link at bounding box center [611, 418] width 26 height 26
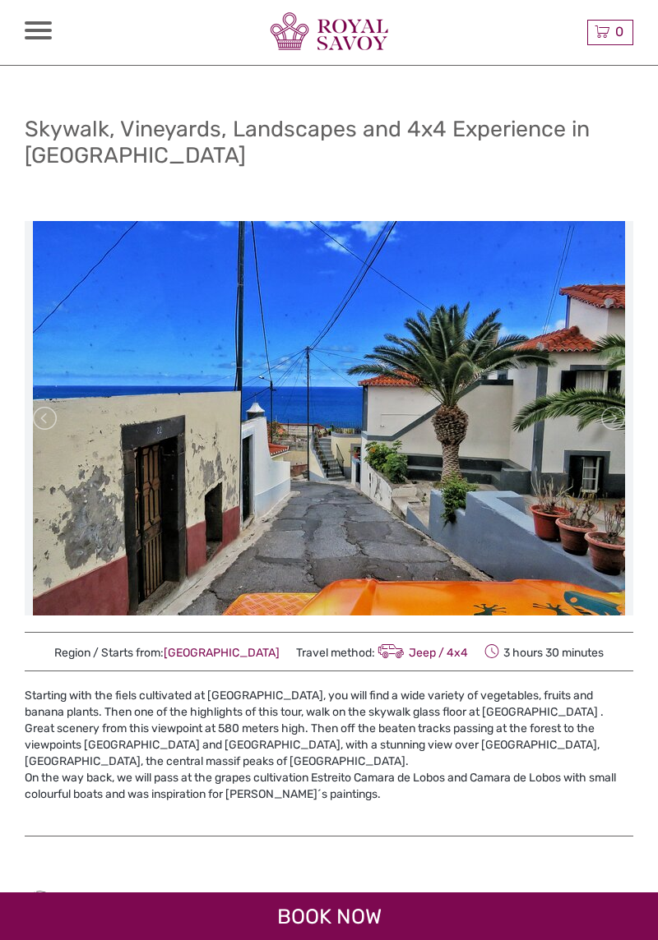
click at [607, 416] on link at bounding box center [611, 418] width 26 height 26
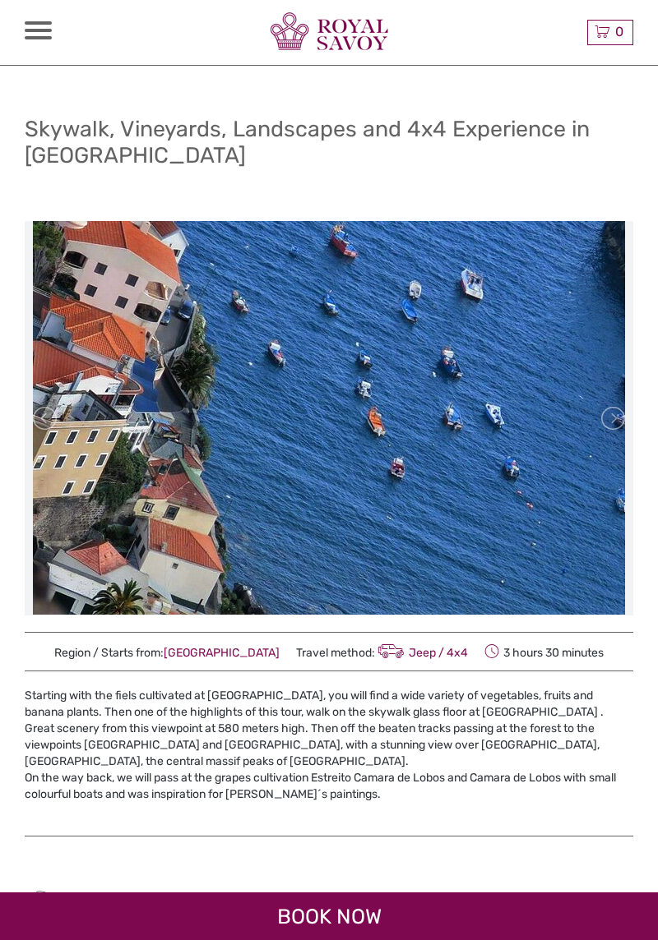
click at [610, 411] on link at bounding box center [611, 418] width 26 height 26
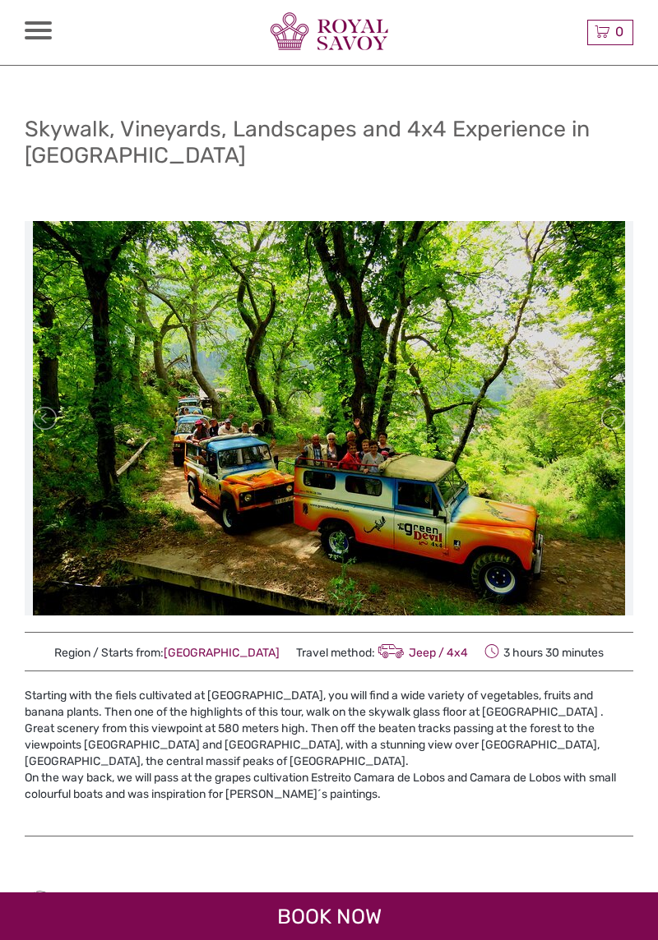
click at [611, 420] on link at bounding box center [611, 418] width 26 height 26
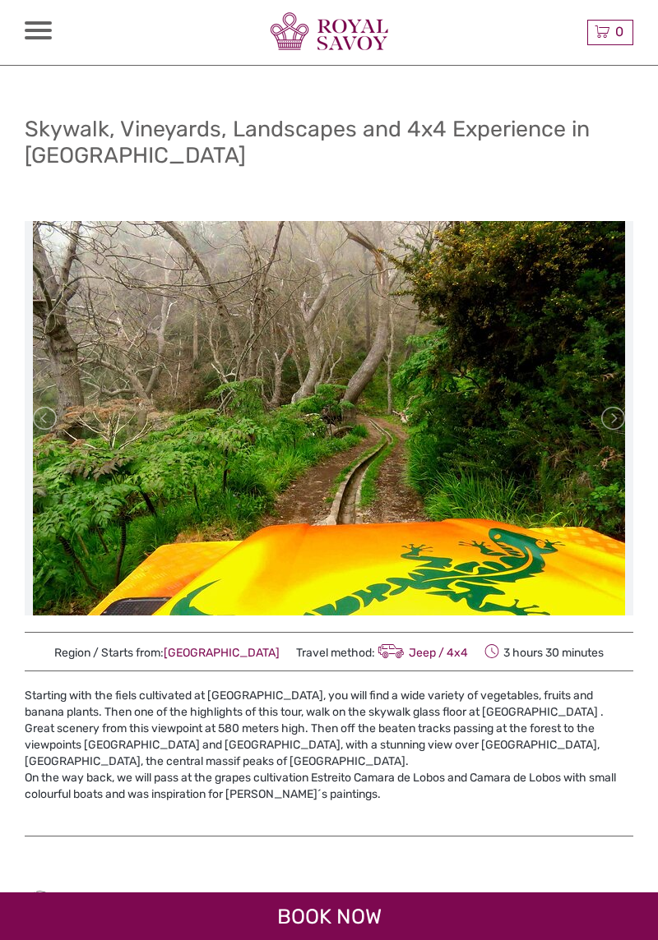
click at [612, 416] on link at bounding box center [611, 418] width 26 height 26
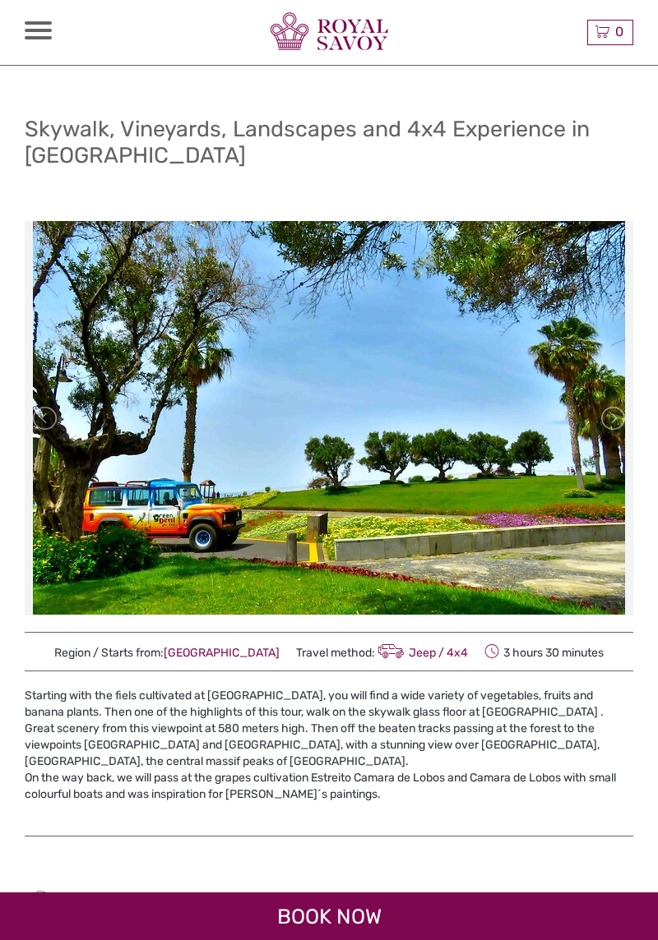
click at [611, 414] on link at bounding box center [611, 418] width 26 height 26
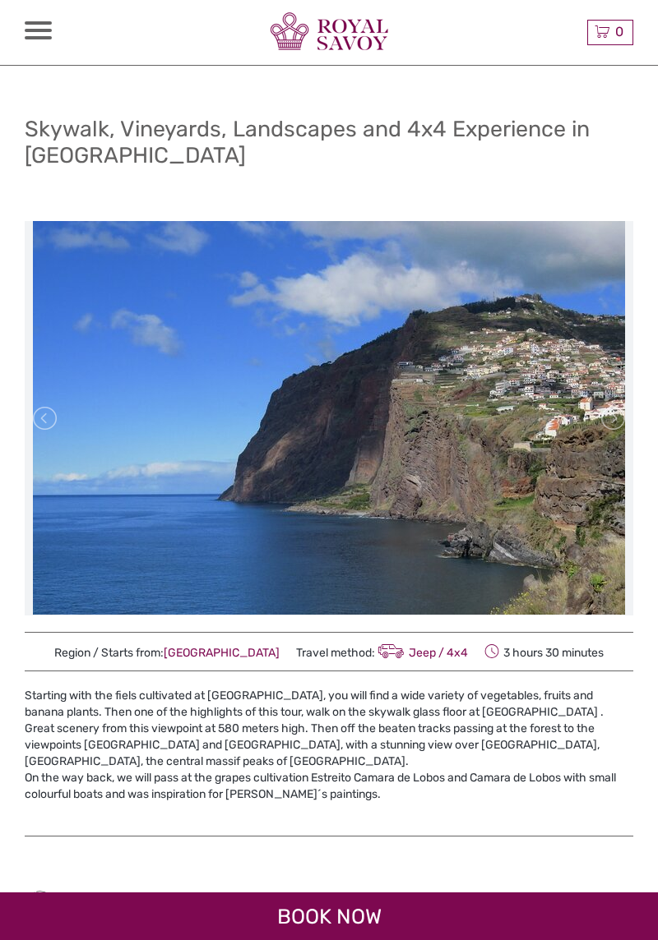
click at [611, 412] on link at bounding box center [611, 418] width 26 height 26
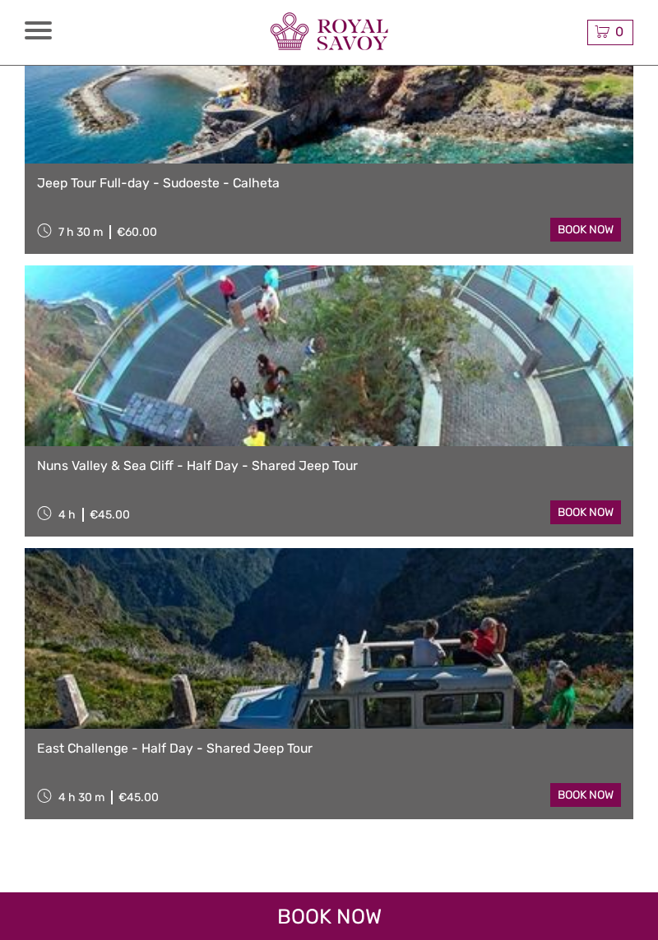
scroll to position [3038, 0]
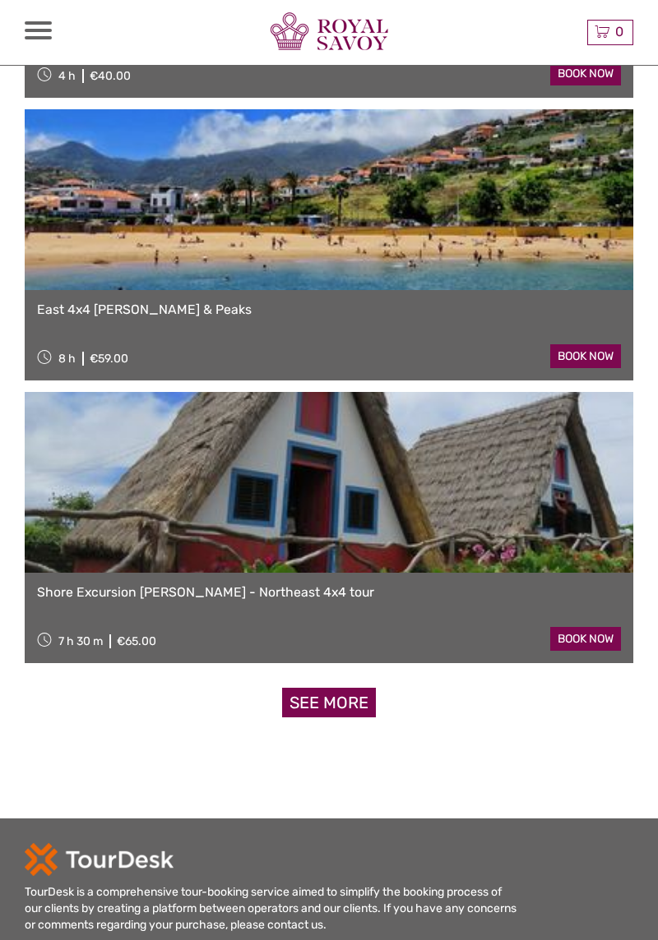
scroll to position [49, 0]
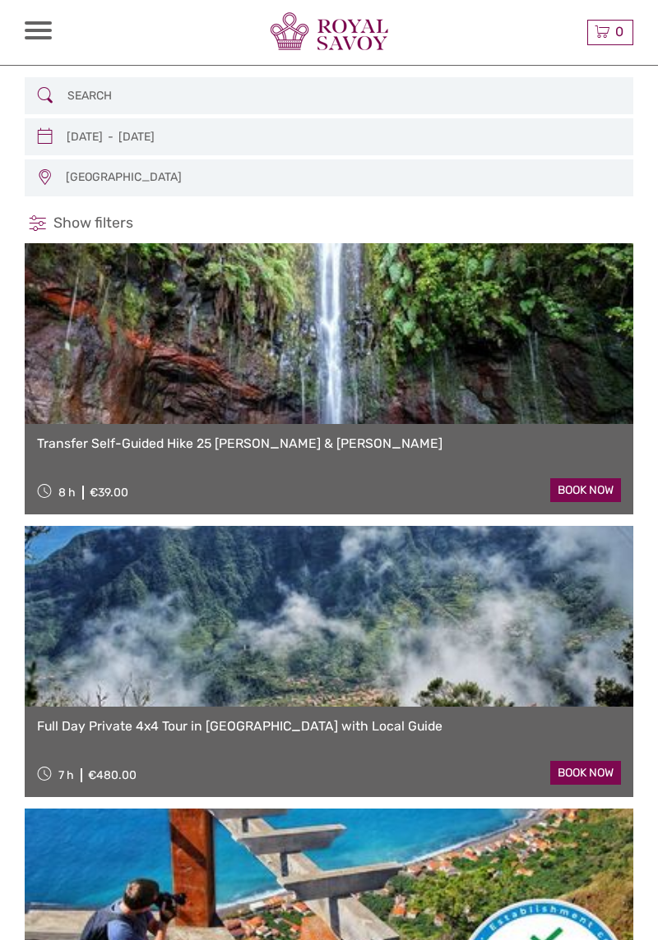
scroll to position [54, 0]
